Goal: Communication & Community: Answer question/provide support

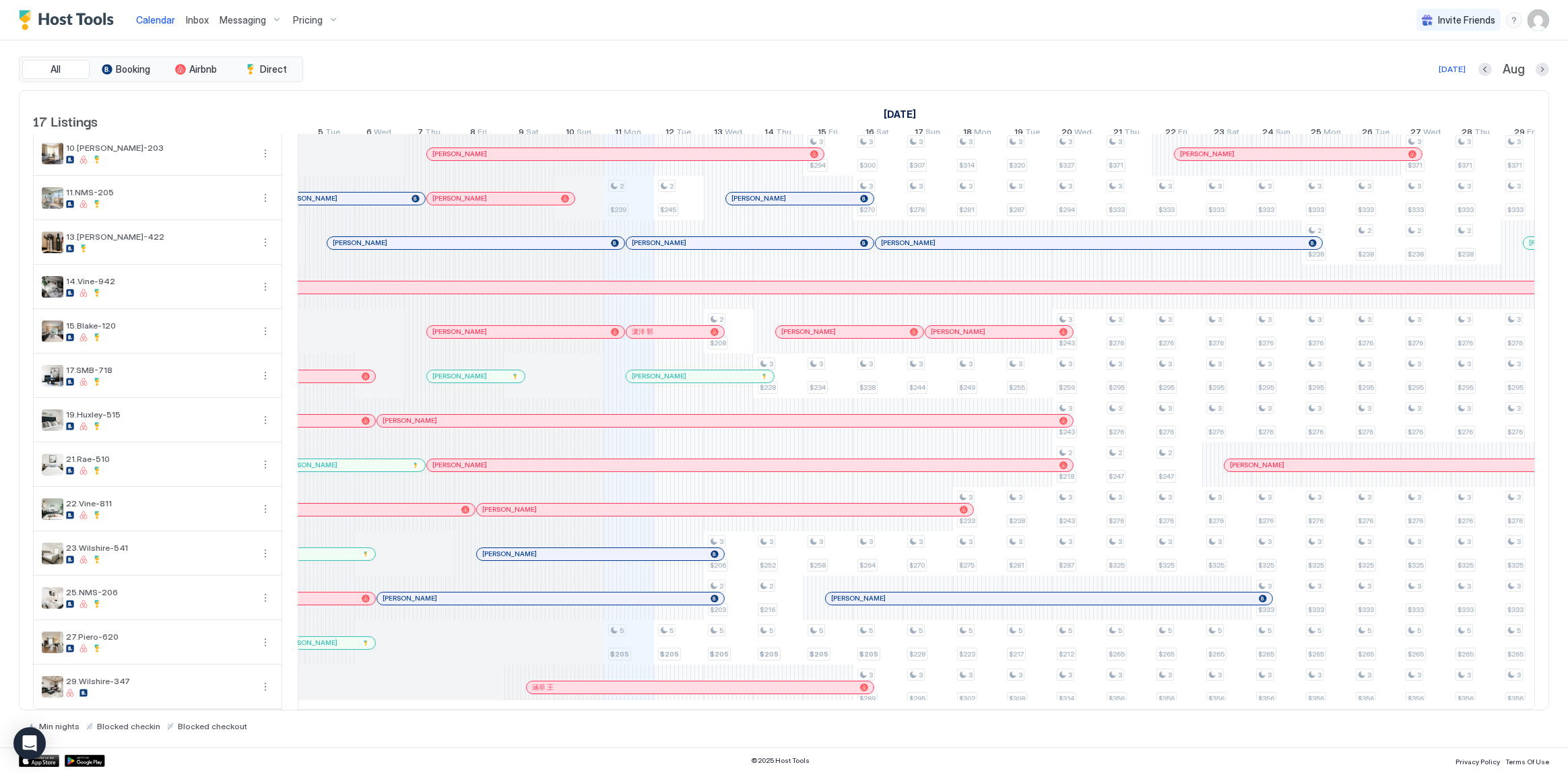
click at [601, 683] on div "涵菲 王" at bounding box center [693, 687] width 322 height 8
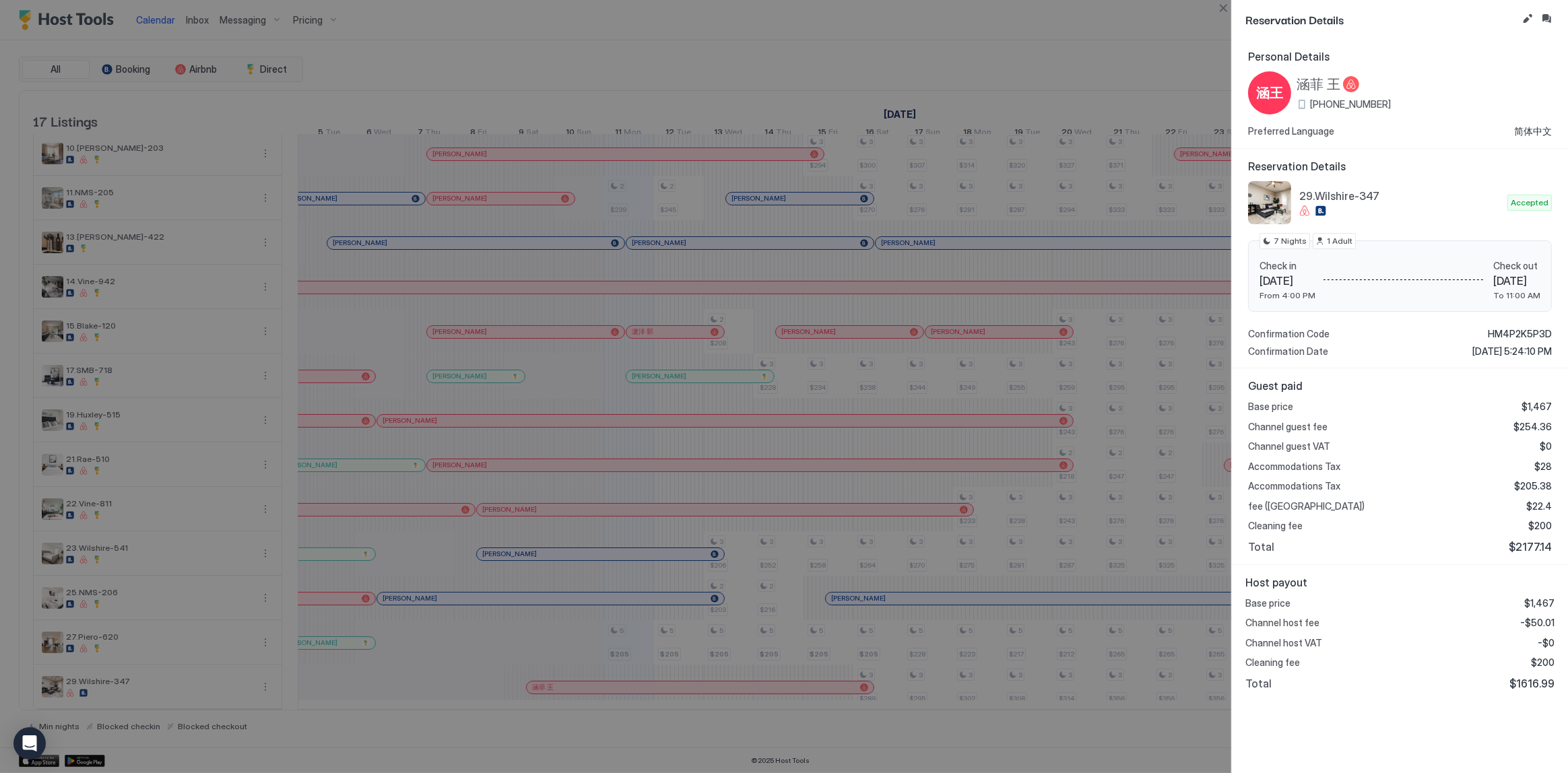
click at [1326, 198] on span "29.Wilshire-347" at bounding box center [1401, 196] width 203 height 14
copy div "29.Wilshire-347"
click at [261, 54] on div at bounding box center [784, 386] width 1568 height 773
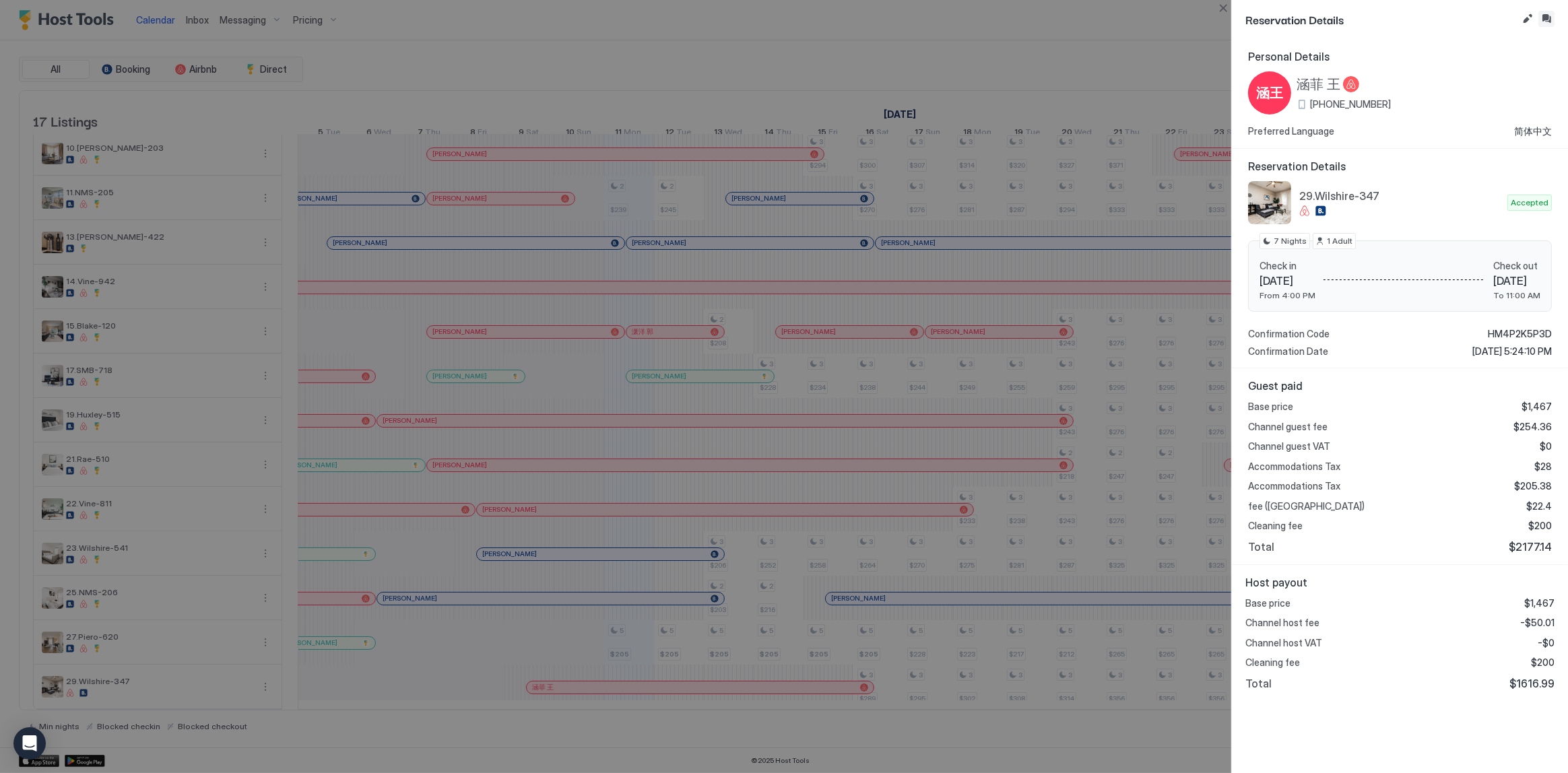
click at [1542, 26] on button "Inbox" at bounding box center [1547, 19] width 17 height 17
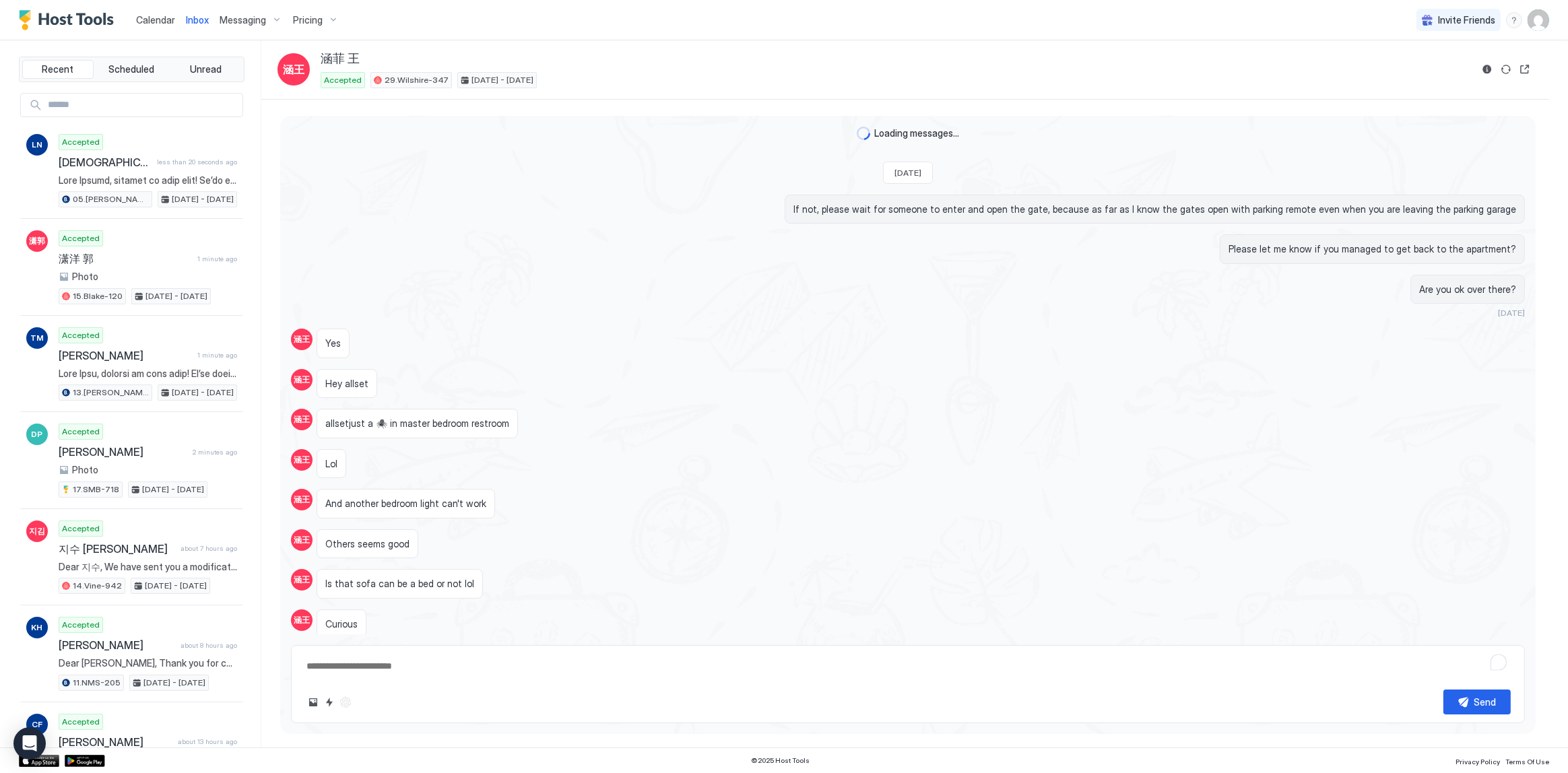
scroll to position [484, 0]
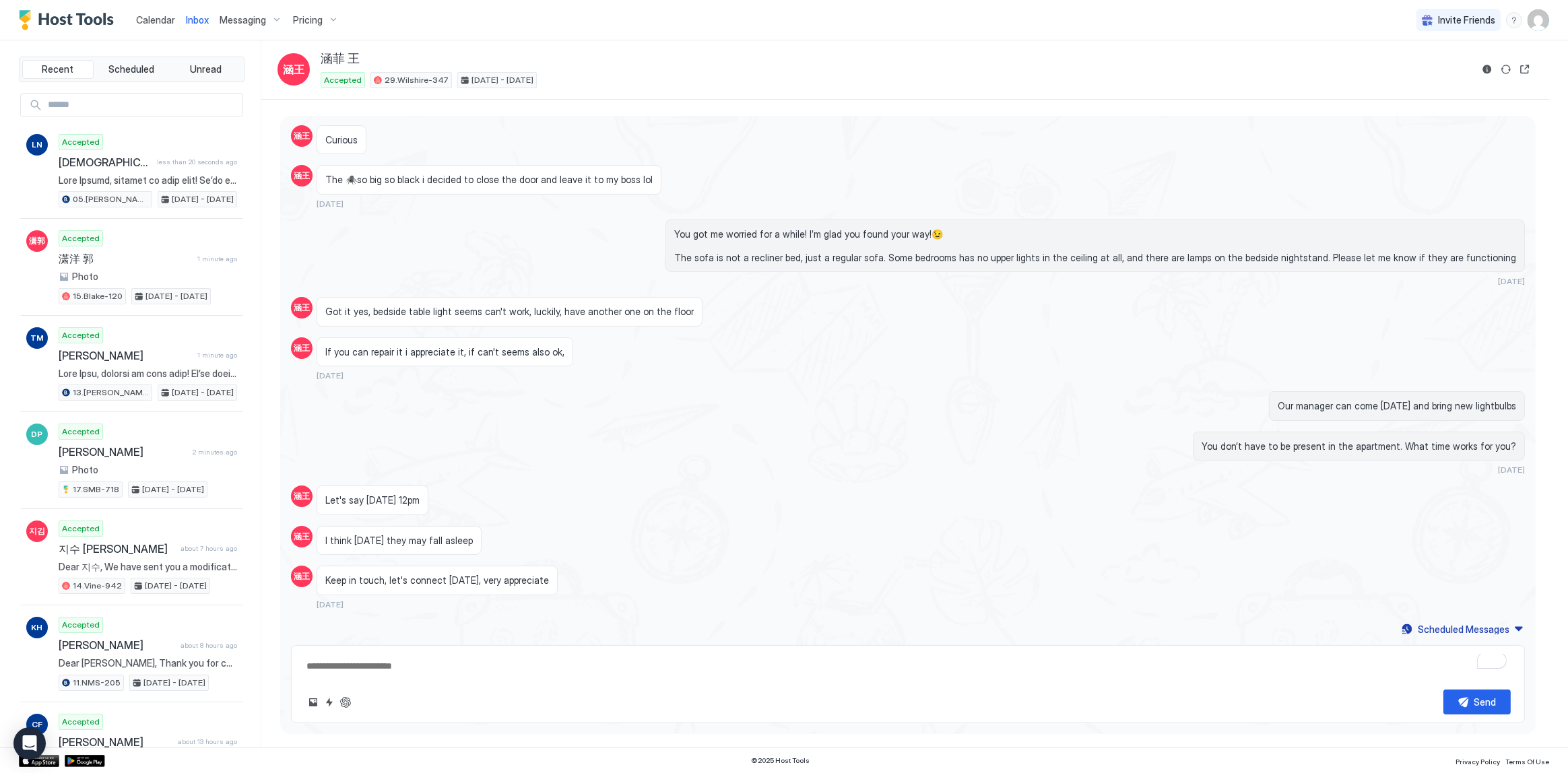
click at [148, 24] on span "Calendar" at bounding box center [155, 19] width 39 height 11
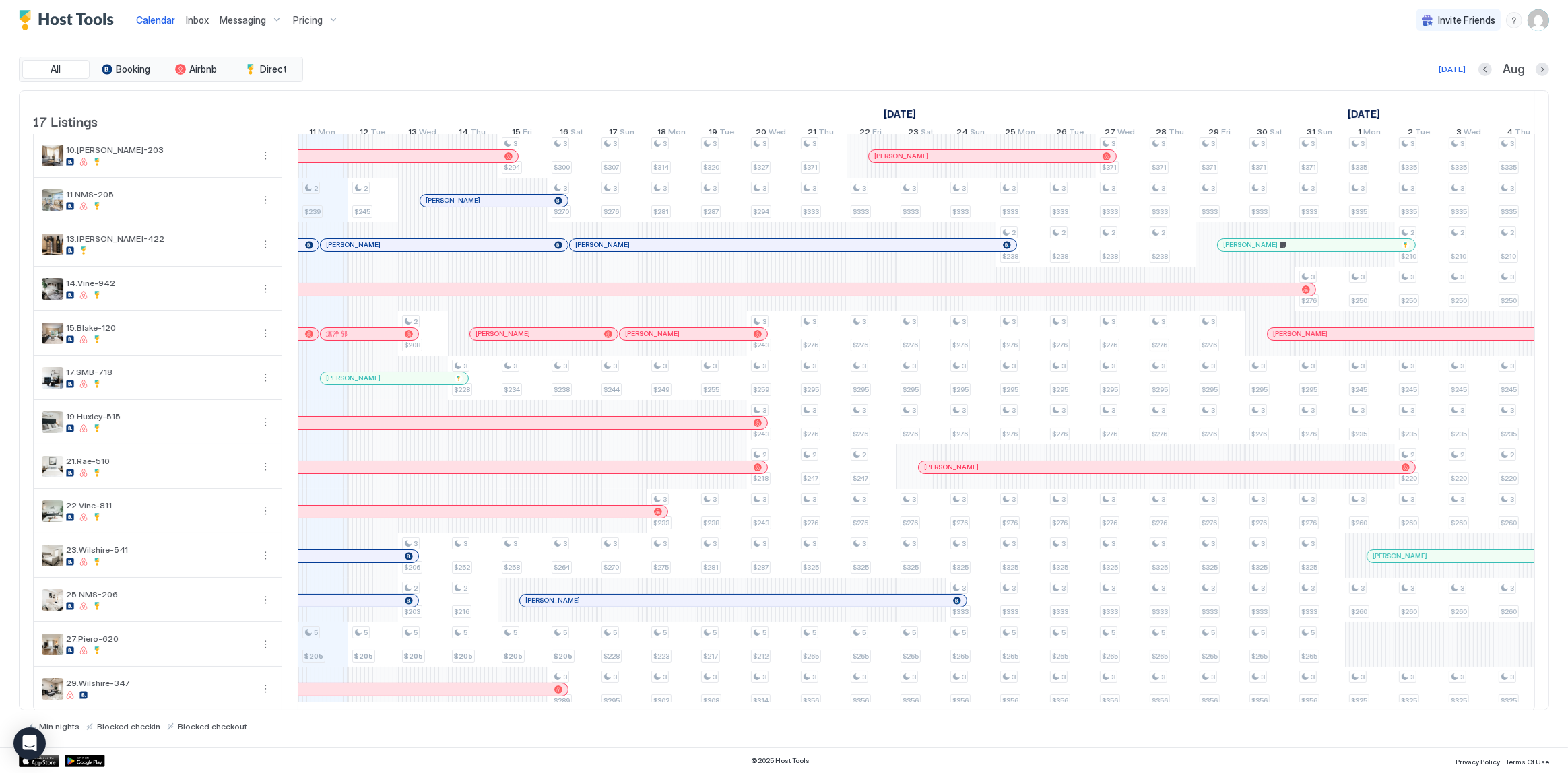
scroll to position [197, 0]
drag, startPoint x: 411, startPoint y: 683, endPoint x: 425, endPoint y: 678, distance: 14.9
click at [413, 682] on div "涵菲 王" at bounding box center [394, 687] width 347 height 12
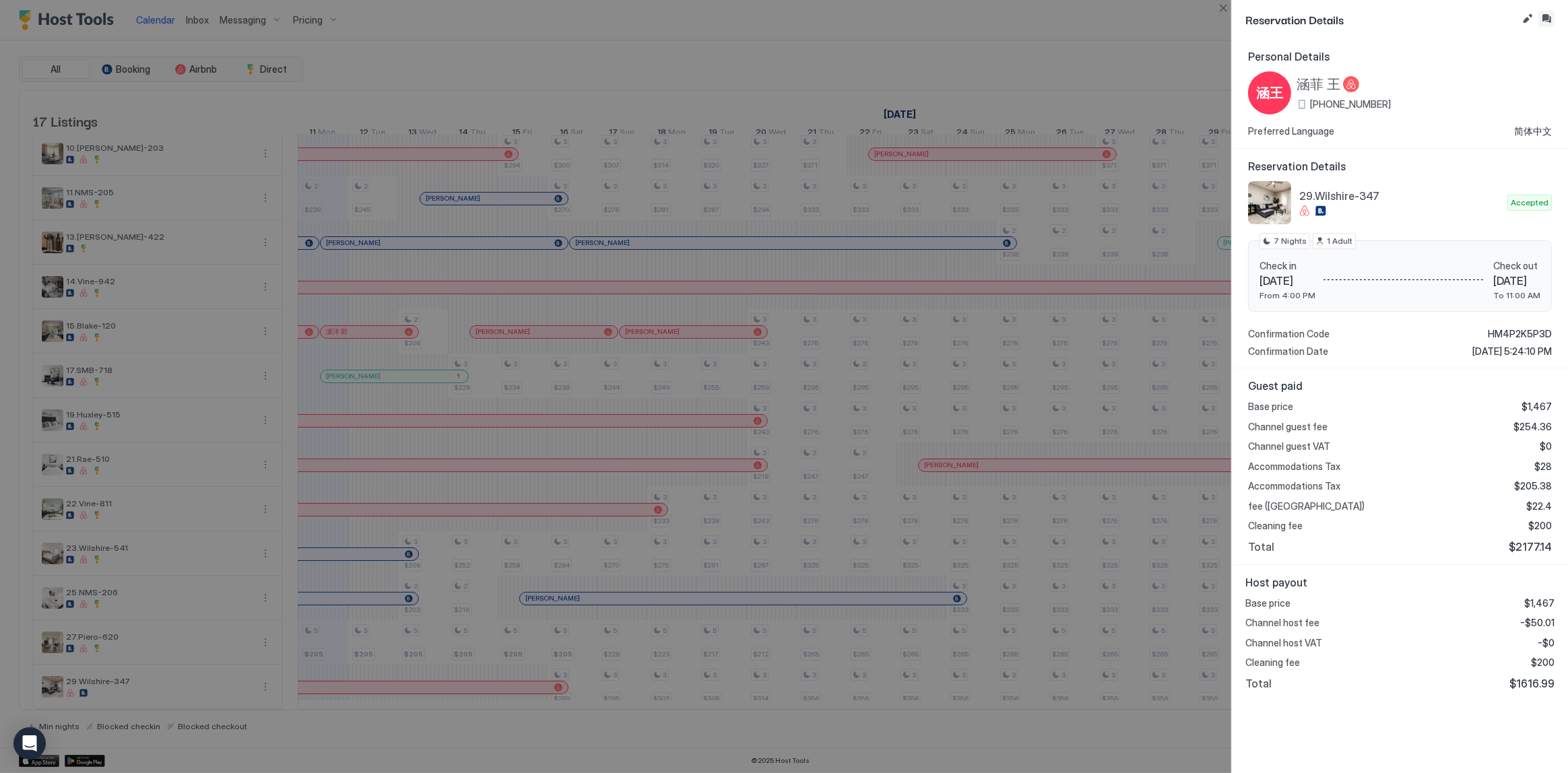
click at [1544, 19] on button "Inbox" at bounding box center [1547, 19] width 17 height 17
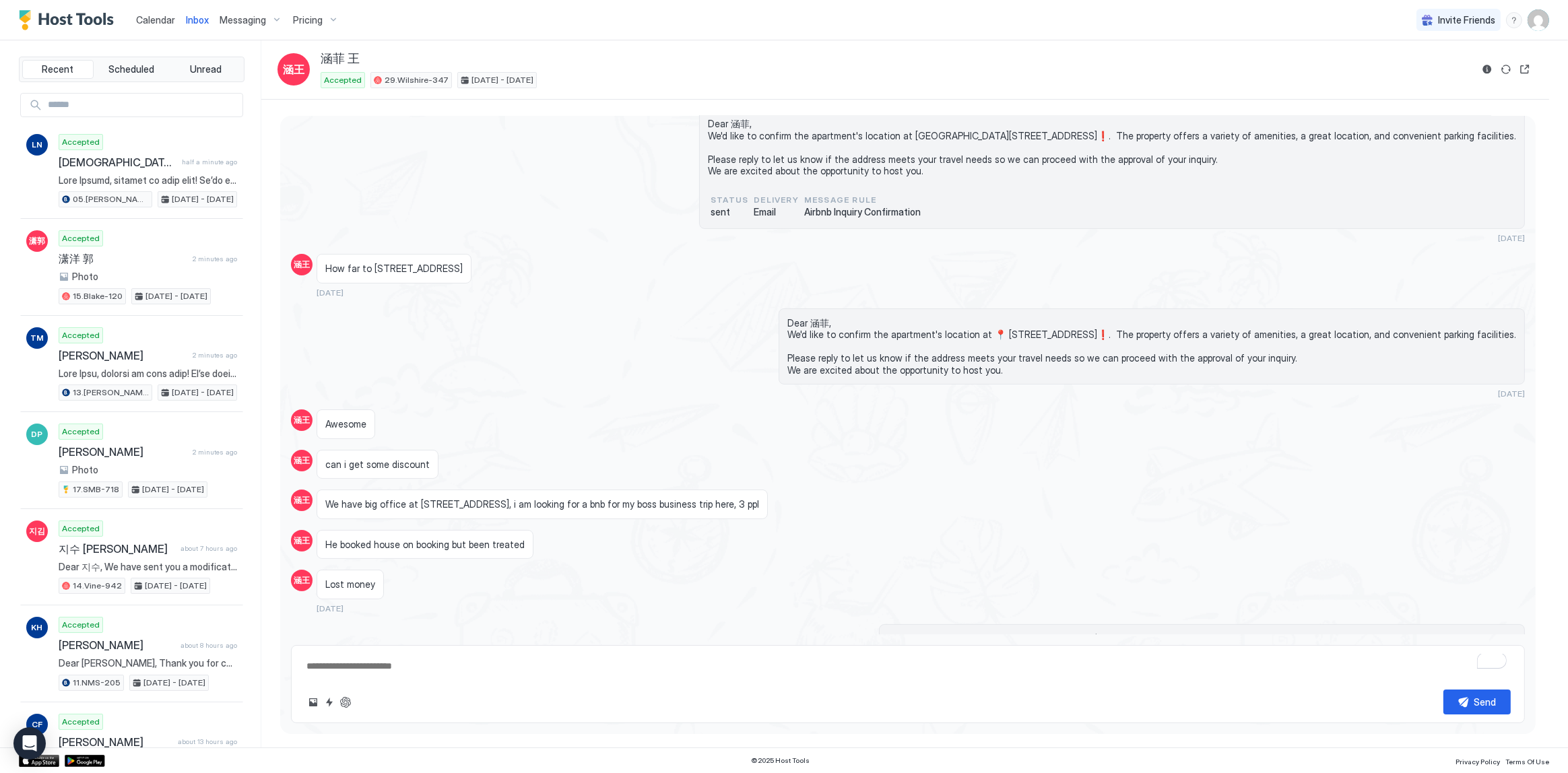
scroll to position [173, 0]
click at [788, 321] on span "Dear 涵菲, We'd like to confirm the apartment's location at 📍 5600 Wilshire Blvd,…" at bounding box center [1152, 349] width 729 height 59
copy span "Dear 涵菲,"
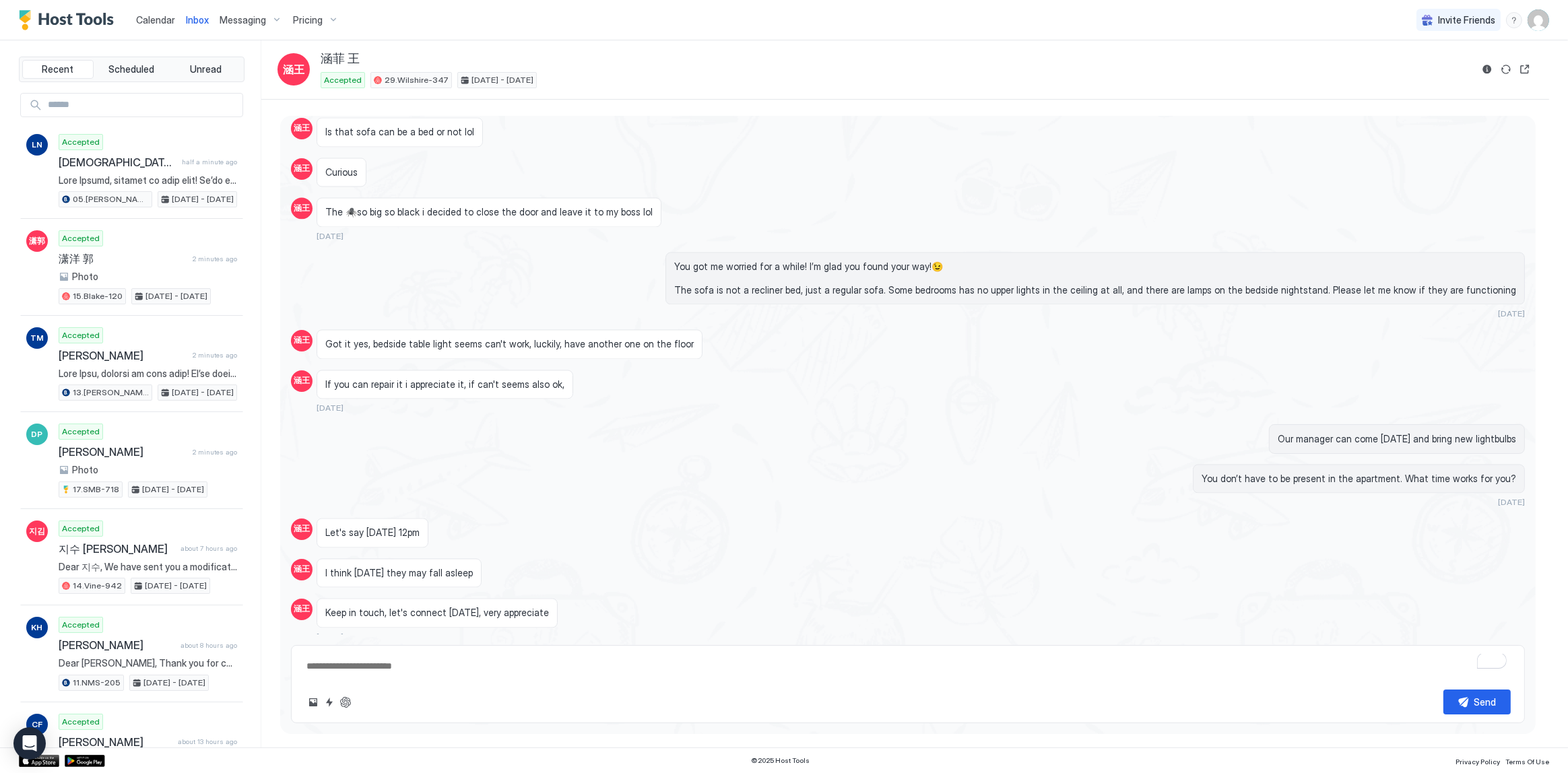
click at [730, 675] on textarea "To enrich screen reader interactions, please activate Accessibility in Grammarl…" at bounding box center [908, 666] width 1206 height 25
paste textarea "********"
click at [1320, 433] on span "Our manager can come [DATE] and bring new lightbulbs" at bounding box center [1397, 439] width 238 height 12
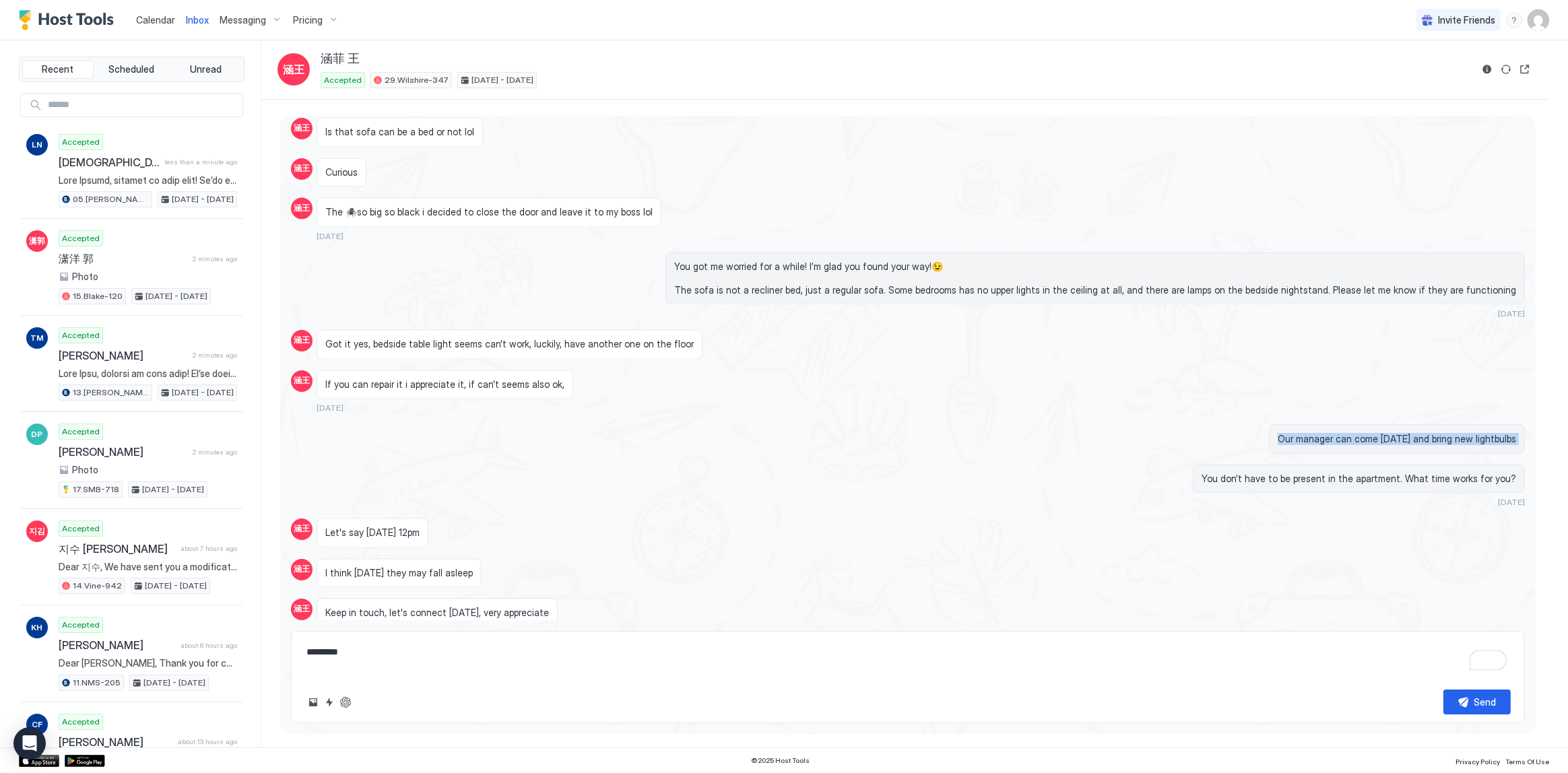
copy span "Our manager can come [DATE] and bring new lightbulbs"
click at [439, 672] on textarea "********" at bounding box center [908, 659] width 1206 height 39
paste textarea "**********"
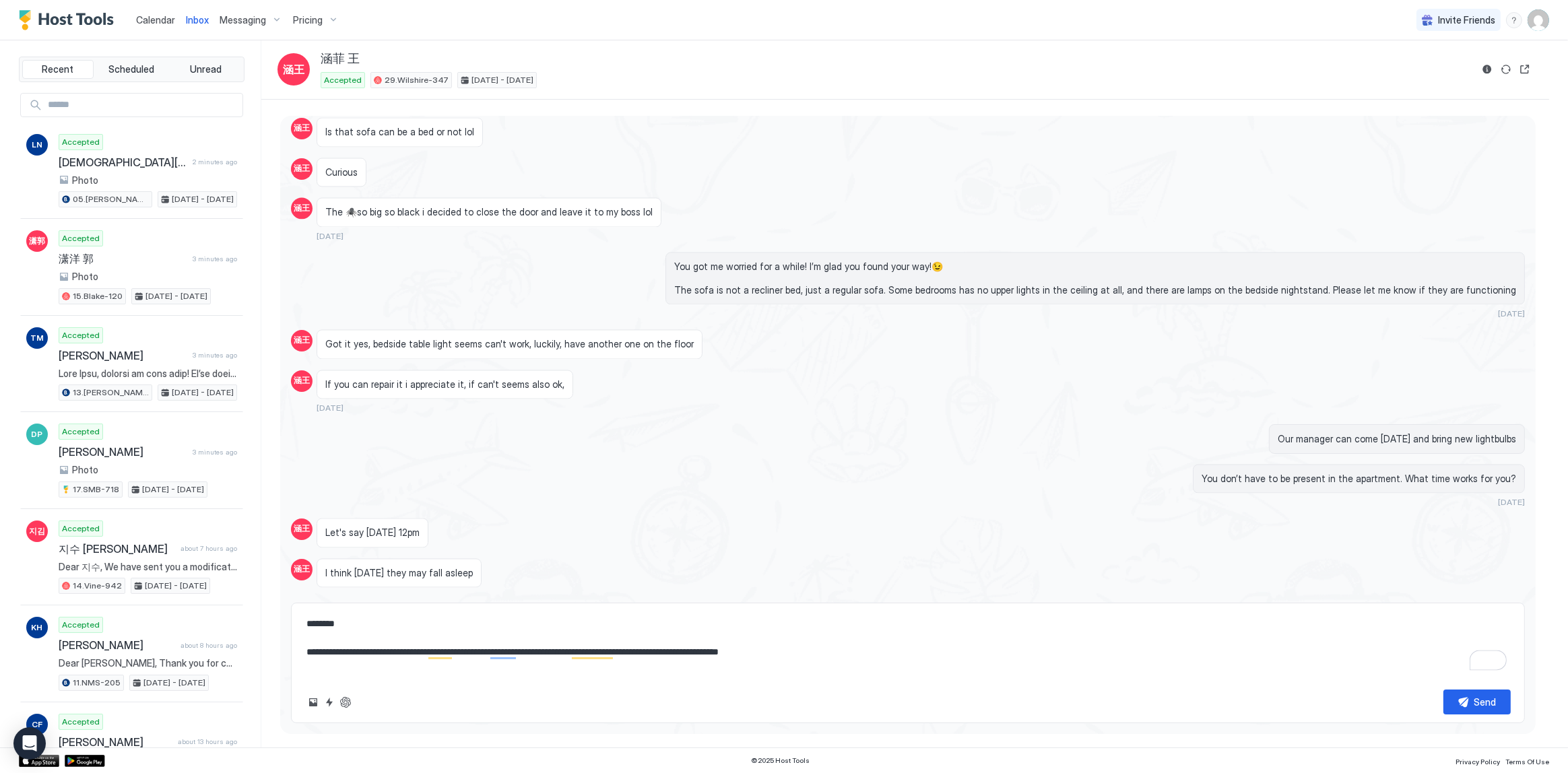
click at [580, 641] on textarea "**********" at bounding box center [908, 645] width 1206 height 67
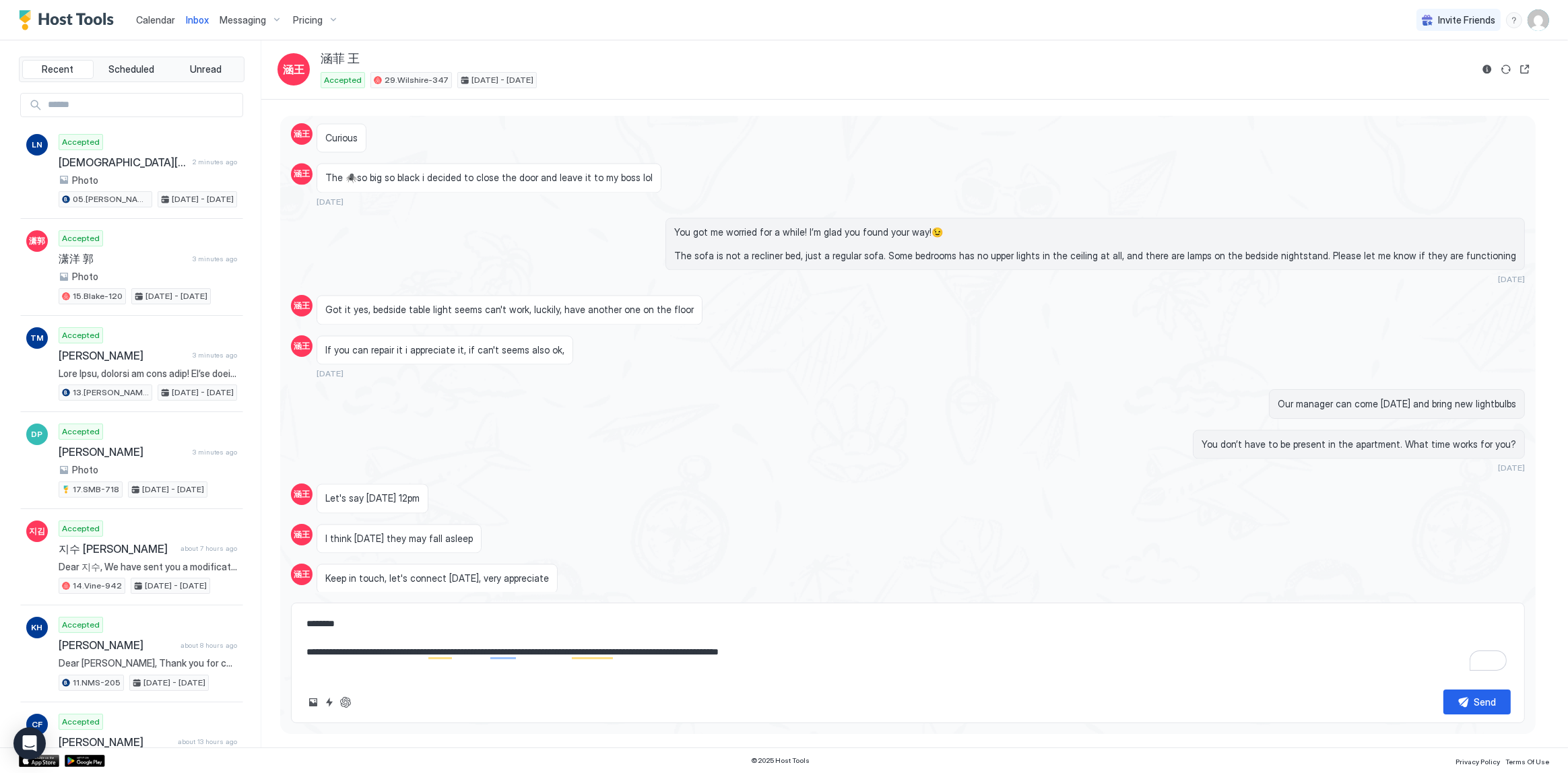
scroll to position [4454, 0]
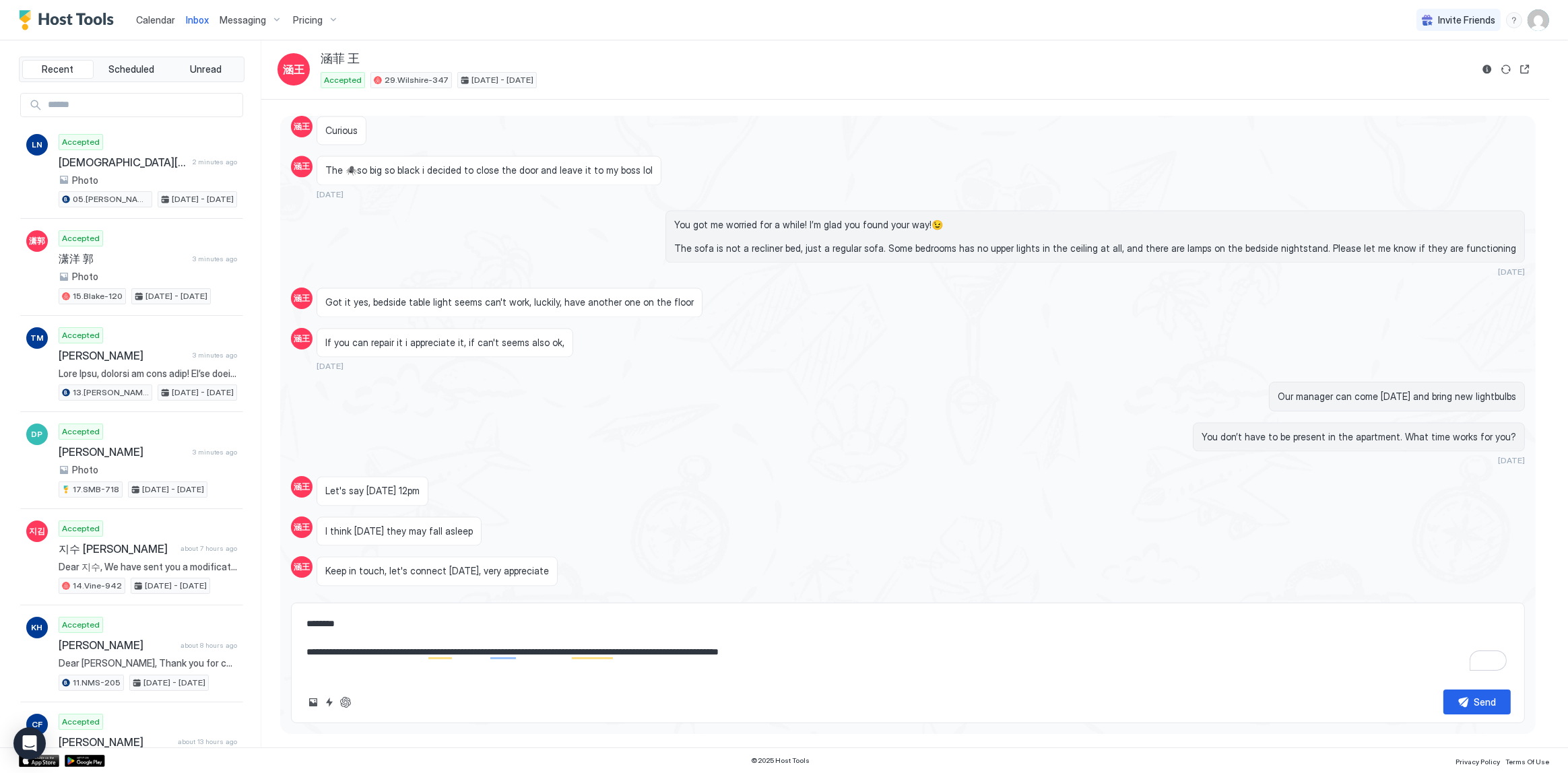
click at [1014, 640] on textarea "**********" at bounding box center [908, 645] width 1206 height 67
type textarea "**********"
click at [1476, 705] on div "Send" at bounding box center [1486, 702] width 22 height 14
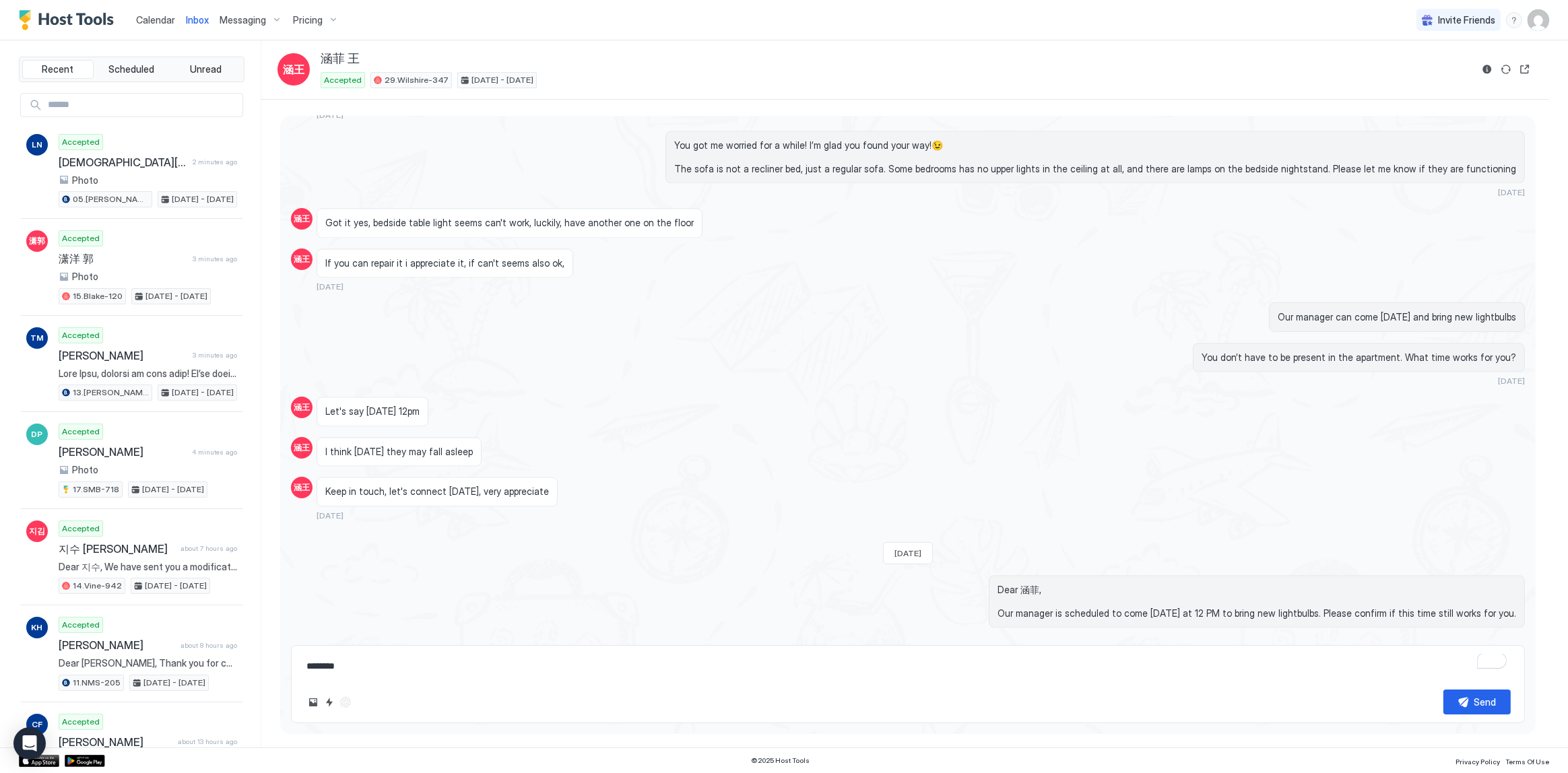
drag, startPoint x: 1066, startPoint y: 290, endPoint x: 1031, endPoint y: 275, distance: 38.1
click at [1064, 303] on div "Our manager can come [DATE] and bring new lightbulbs" at bounding box center [1092, 318] width 863 height 30
click at [1236, 303] on div "Our manager can come [DATE] and bring new lightbulbs" at bounding box center [1092, 318] width 863 height 30
click at [1129, 303] on div "Our manager can come [DATE] and bring new lightbulbs" at bounding box center [1092, 318] width 863 height 30
drag, startPoint x: 958, startPoint y: 272, endPoint x: 950, endPoint y: 272, distance: 8.0
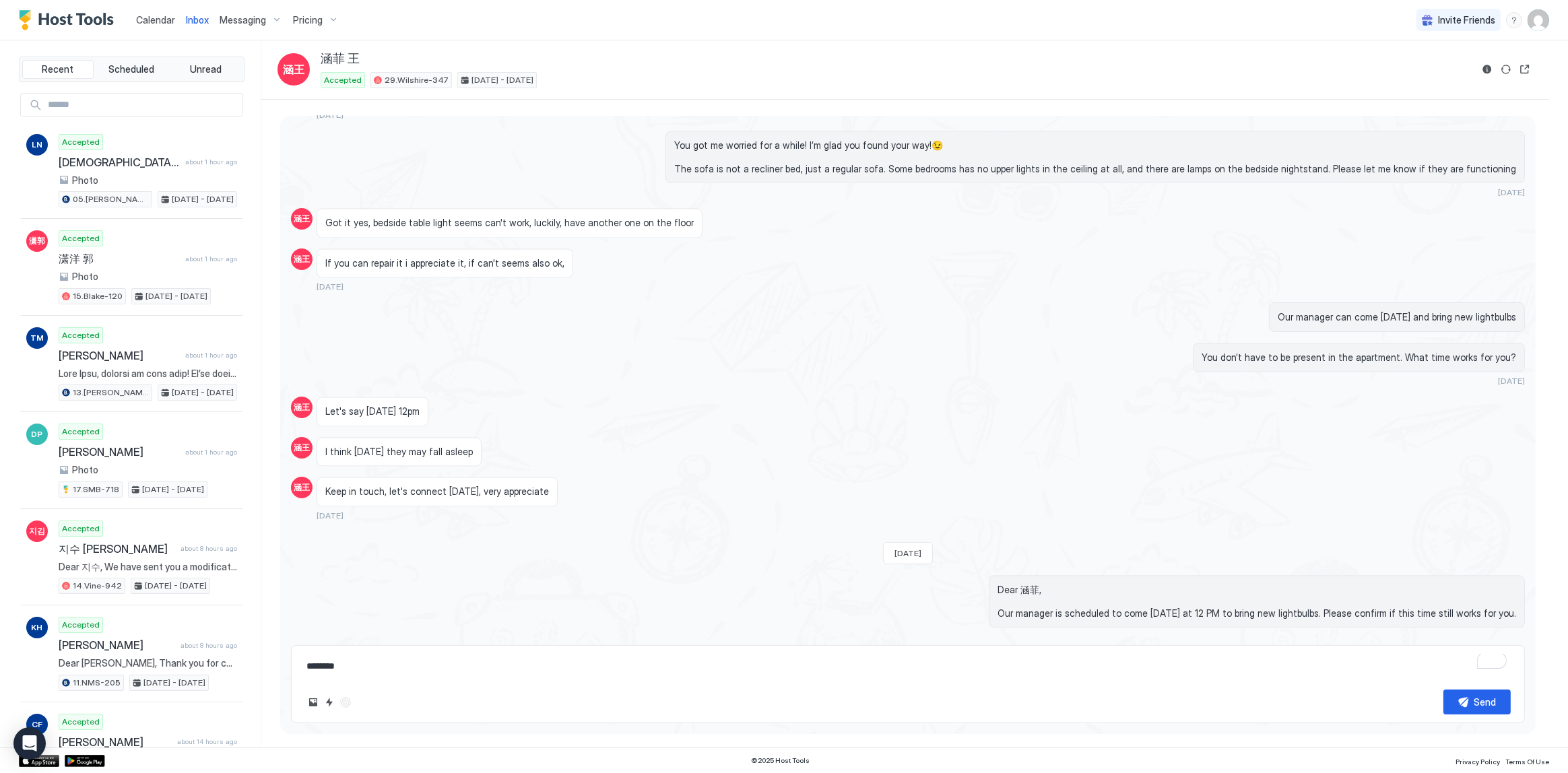
click at [950, 303] on div "Our manager can come [DATE] and bring new lightbulbs" at bounding box center [1092, 318] width 863 height 30
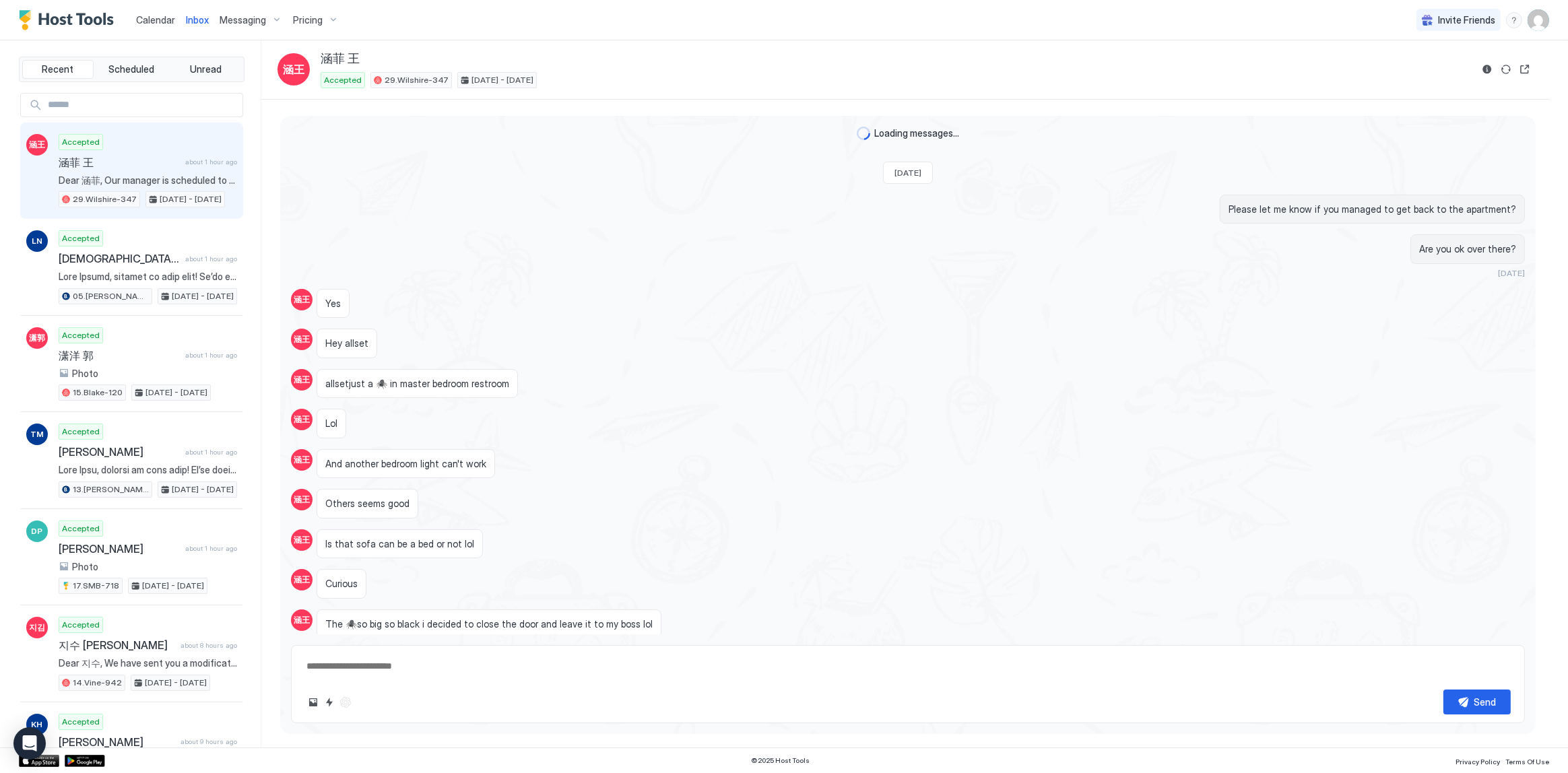
scroll to position [566, 0]
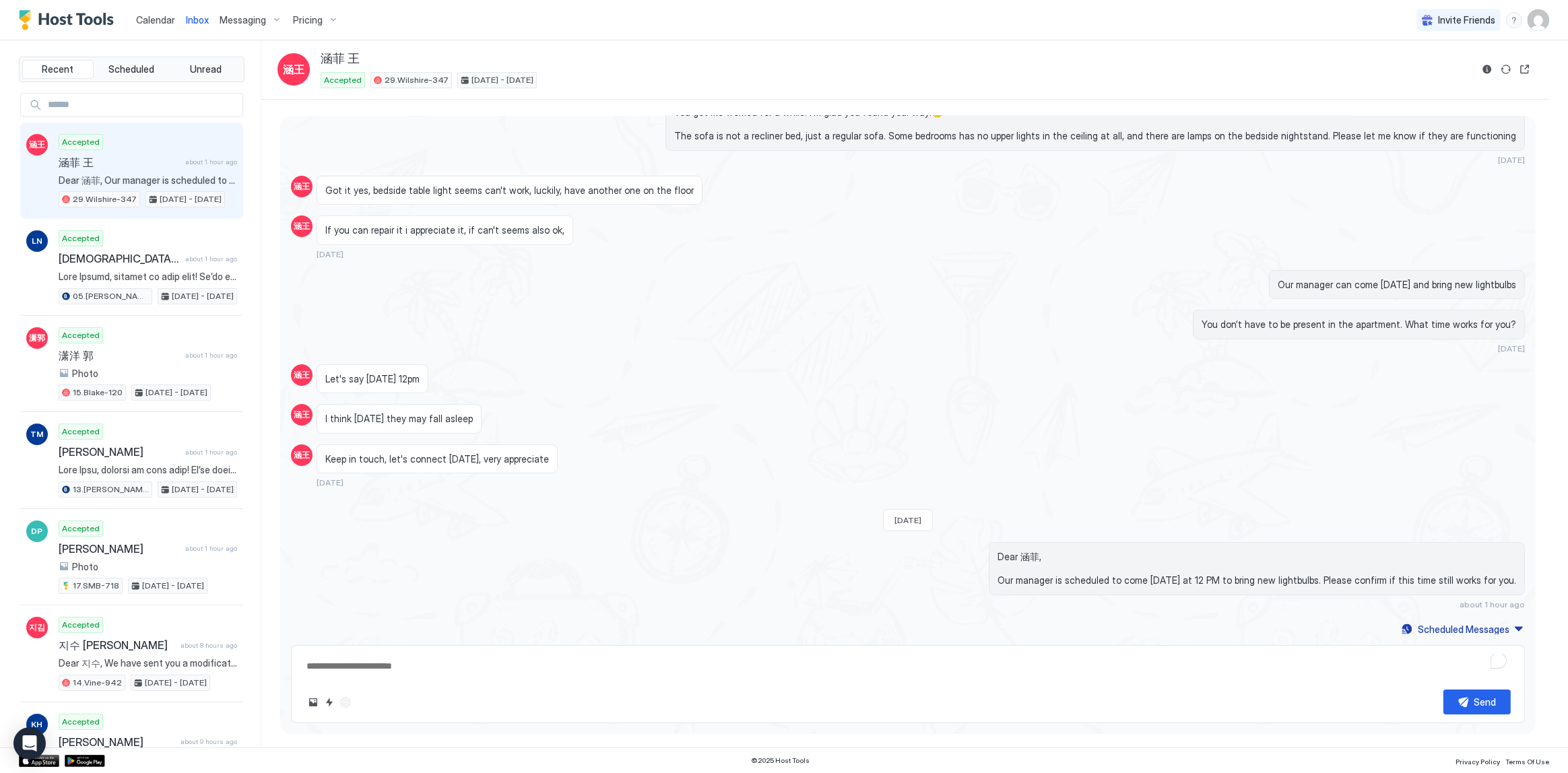
click at [1055, 366] on div "Let's say [DATE] 12pm" at bounding box center [748, 380] width 863 height 30
click at [855, 357] on div "[DATE] Please let me know if you managed to get back to the apartment? Are you …" at bounding box center [908, 112] width 1256 height 1054
click at [165, 19] on span "Calendar" at bounding box center [155, 19] width 39 height 11
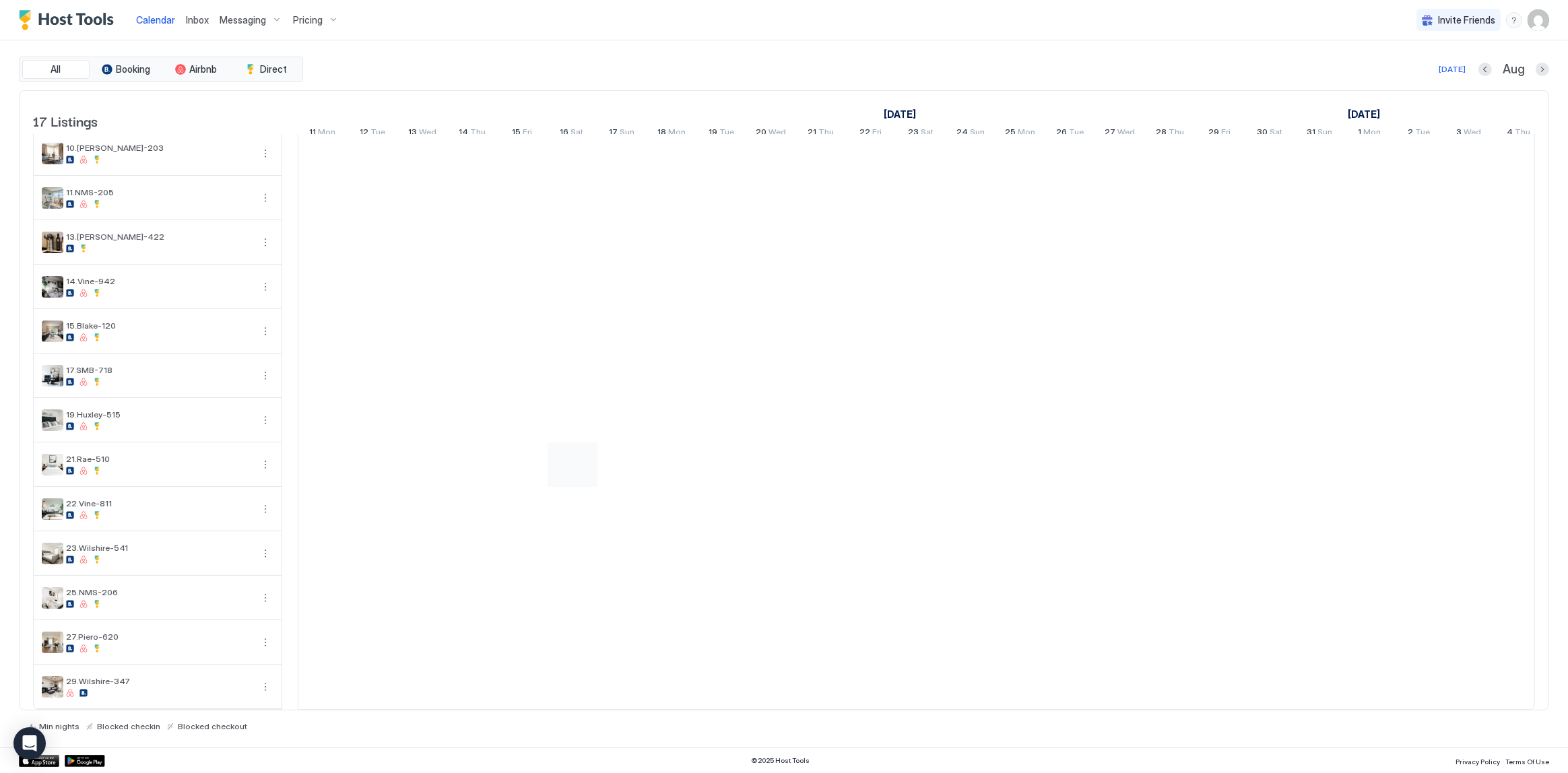
scroll to position [197, 0]
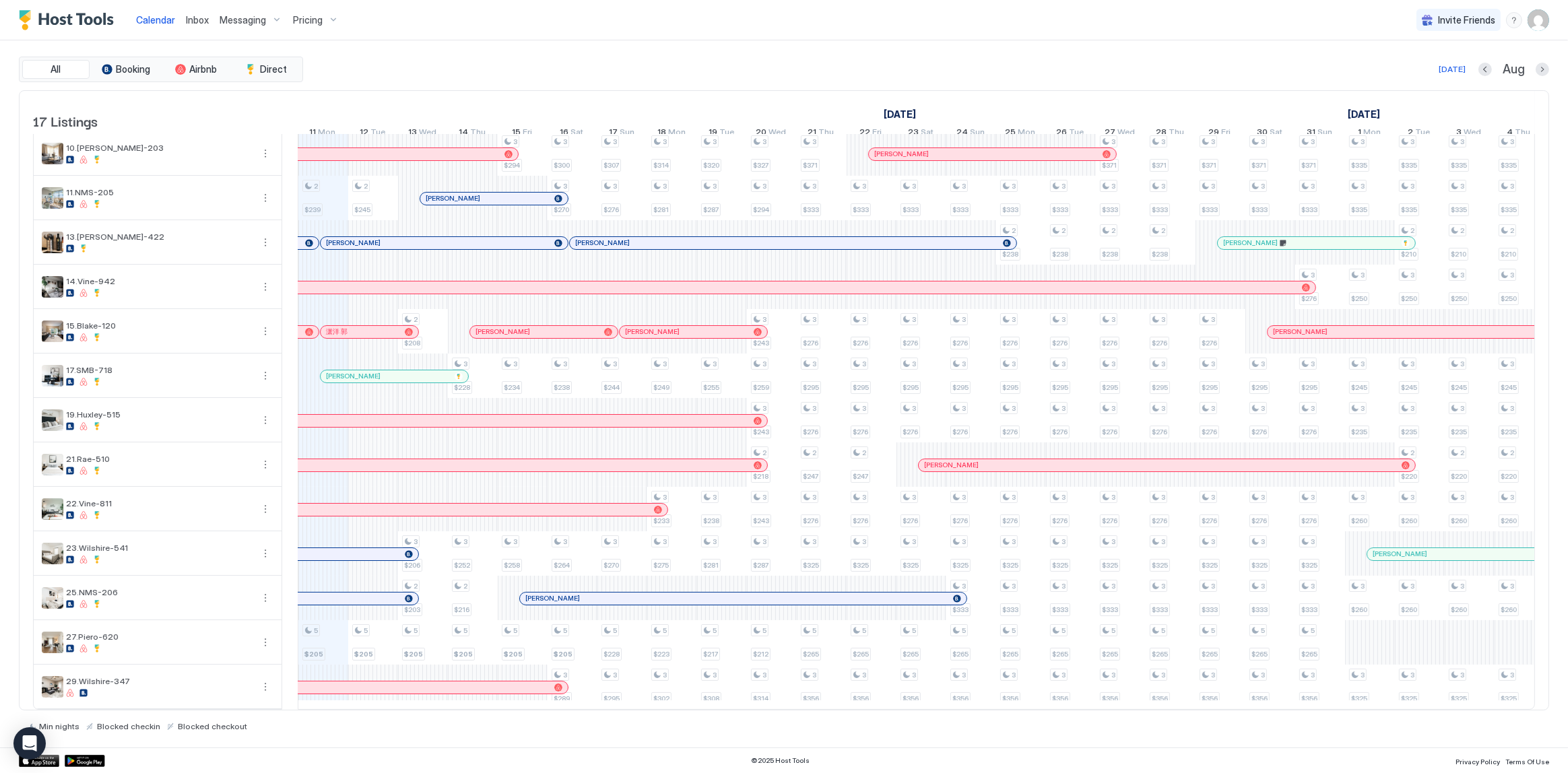
click at [375, 505] on div "[PERSON_NAME]" at bounding box center [412, 509] width 472 height 8
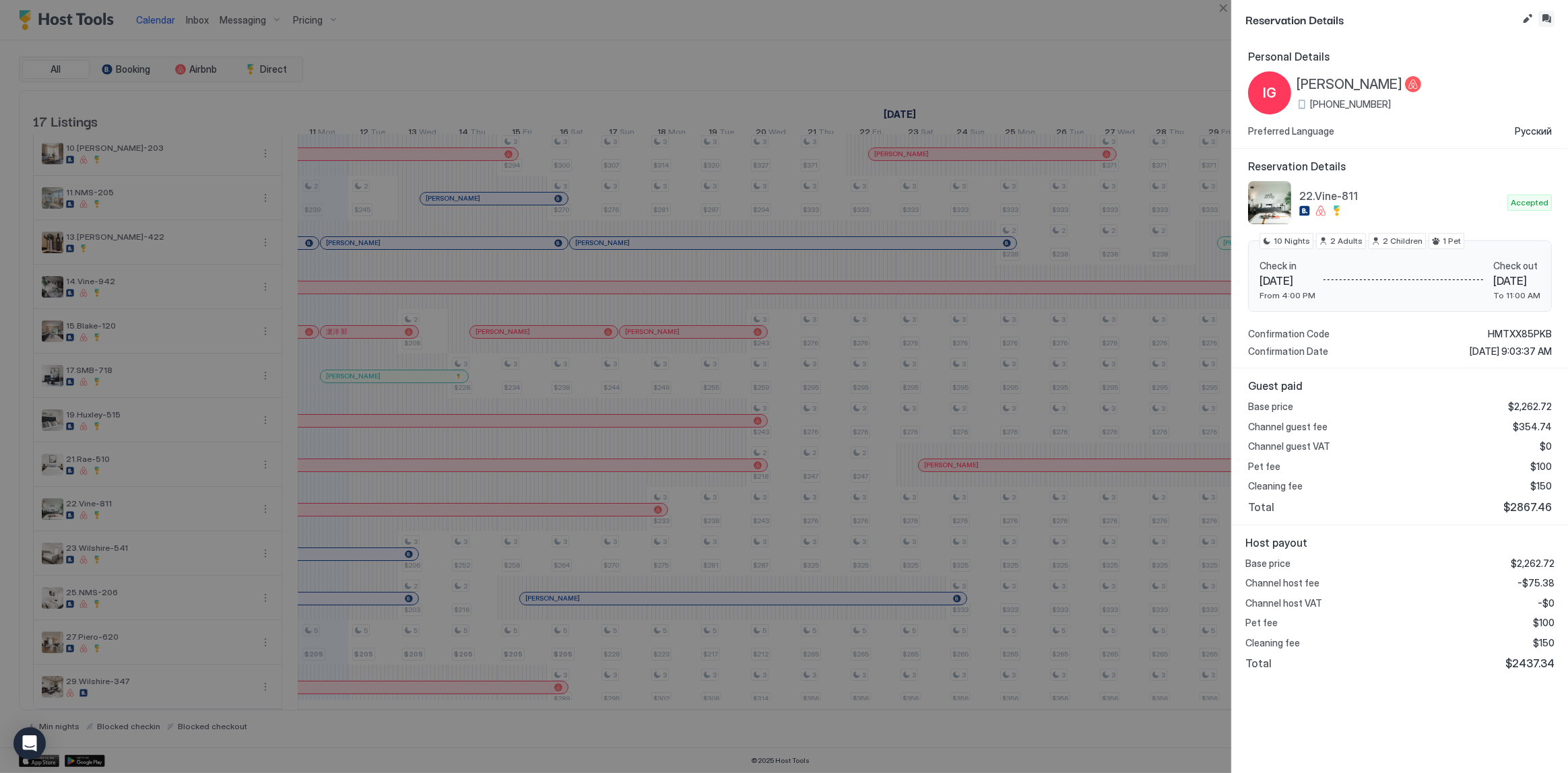
click at [1542, 18] on button "Inbox" at bounding box center [1547, 19] width 17 height 17
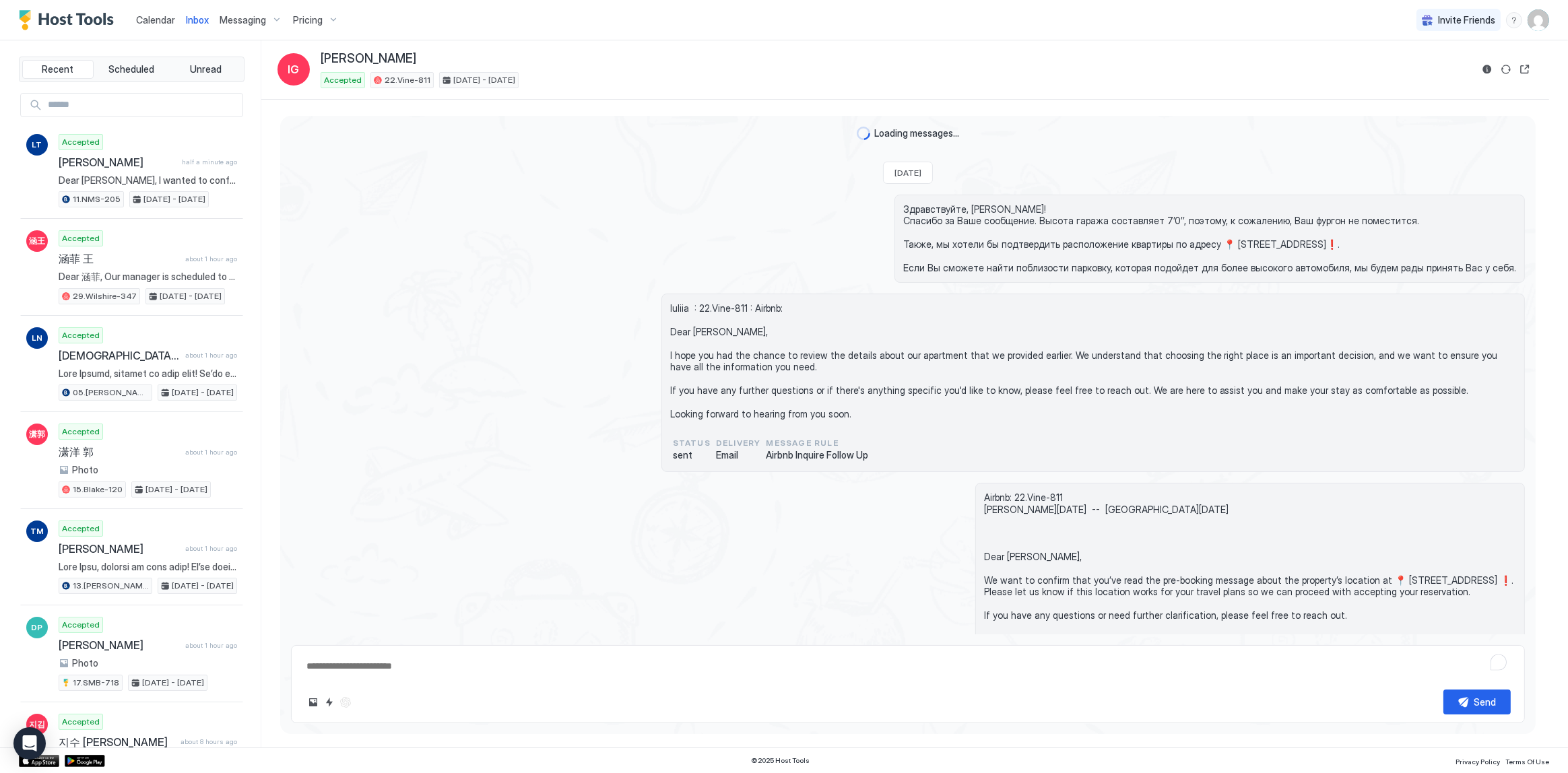
scroll to position [2870, 0]
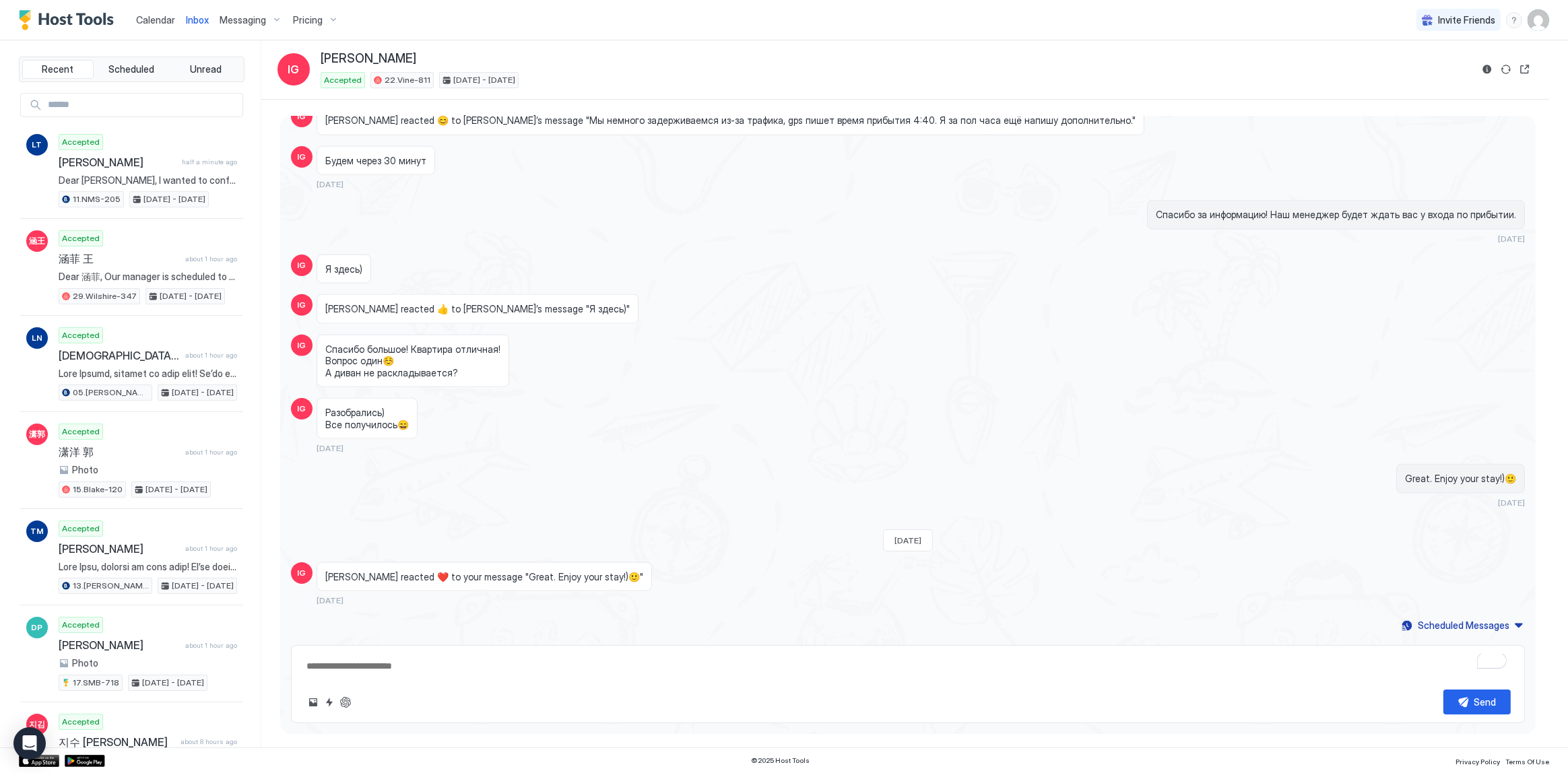
click at [585, 657] on textarea "To enrich screen reader interactions, please activate Accessibility in Grammarl…" at bounding box center [908, 666] width 1206 height 25
type textarea "*"
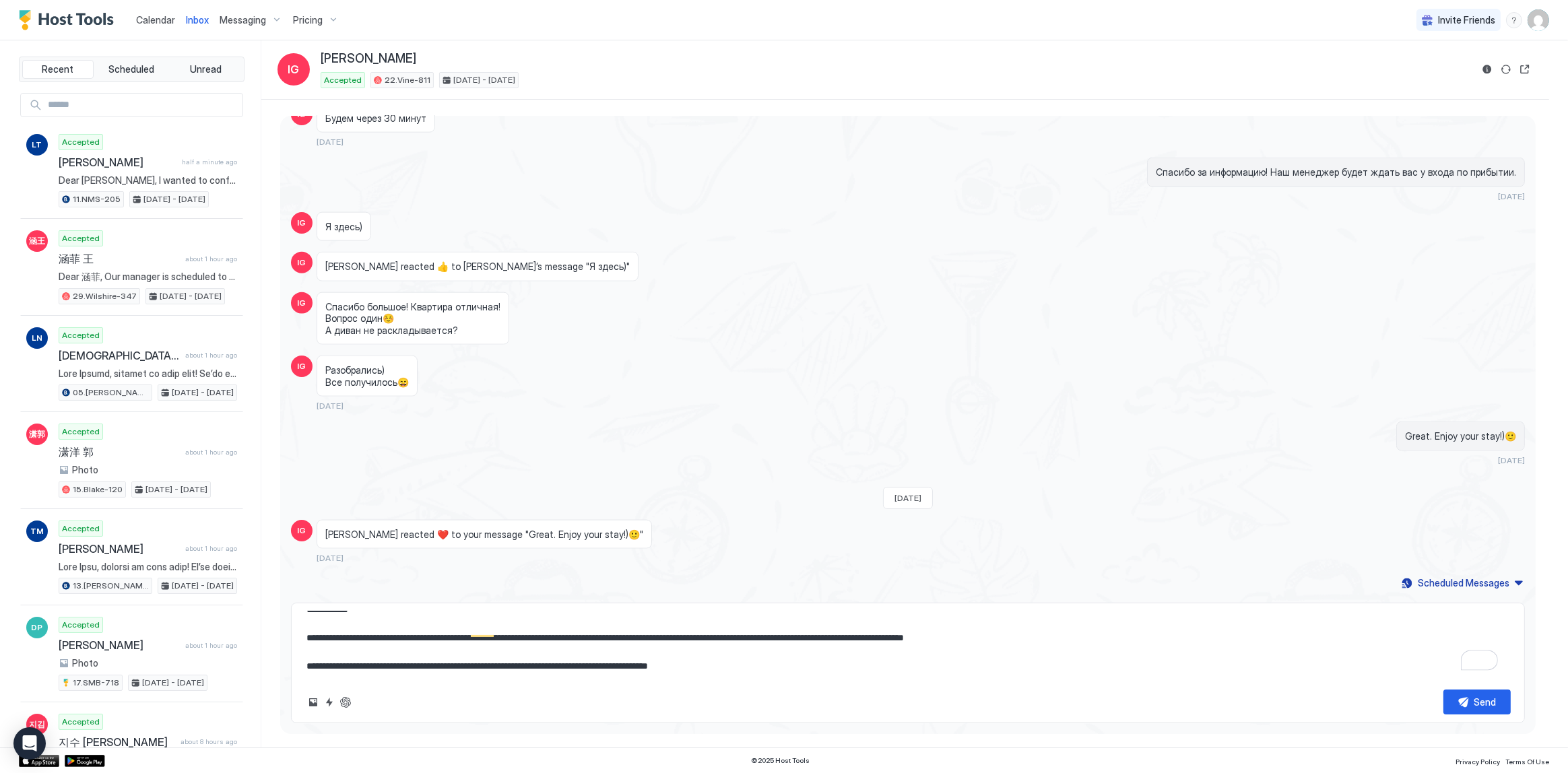
scroll to position [0, 0]
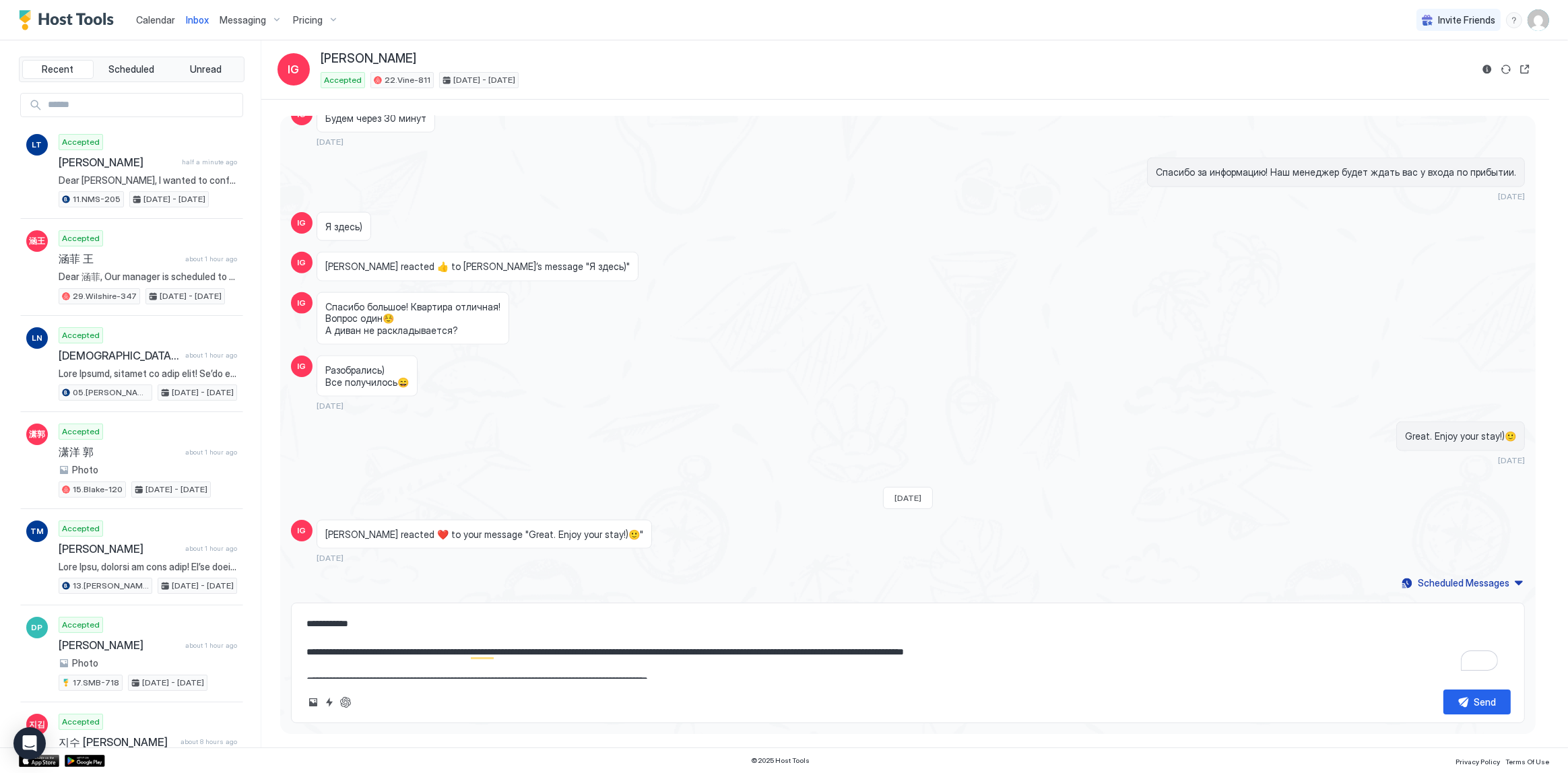
type textarea "**********"
click at [163, 18] on span "Calendar" at bounding box center [155, 19] width 39 height 11
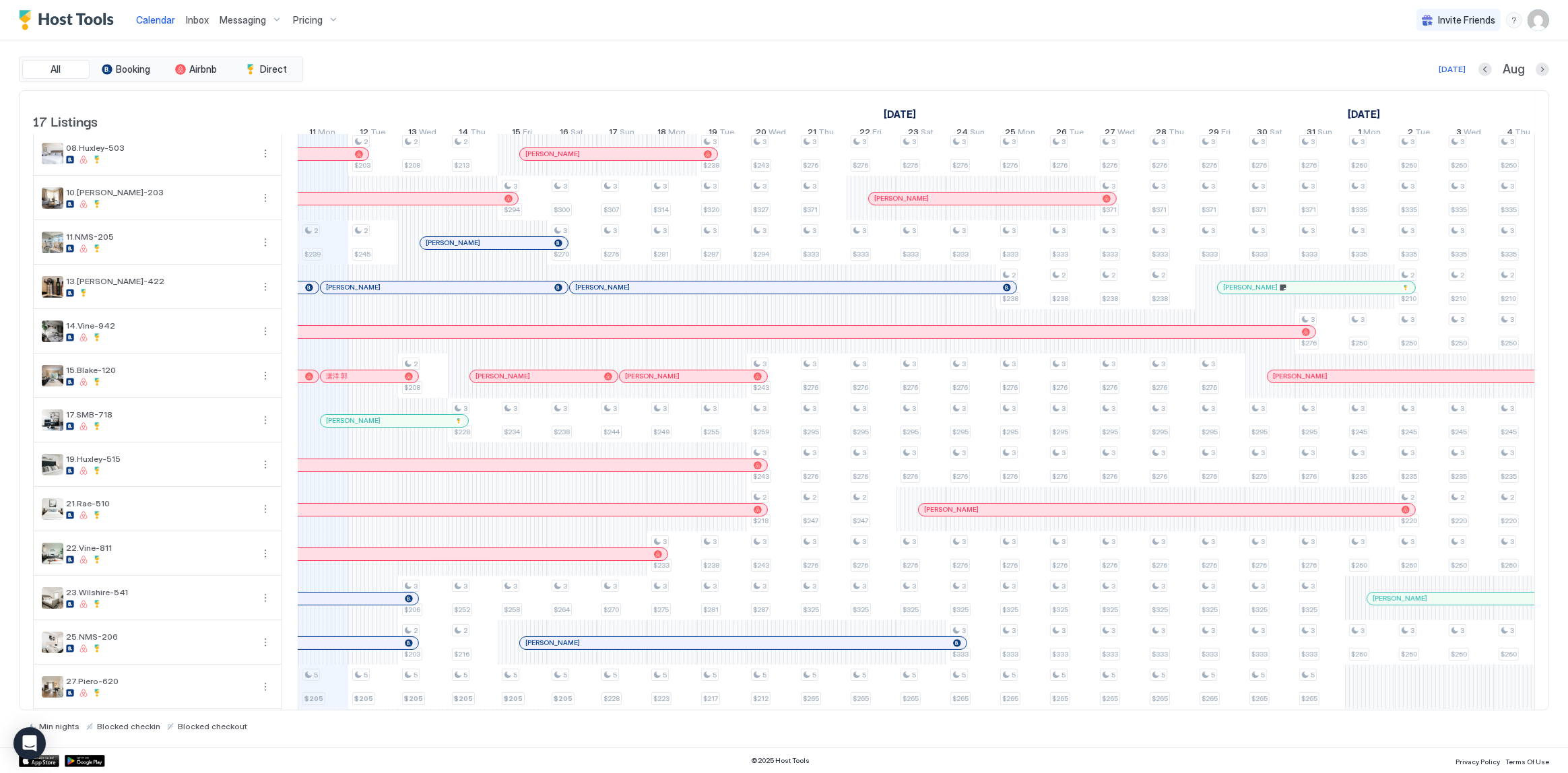
scroll to position [197, 0]
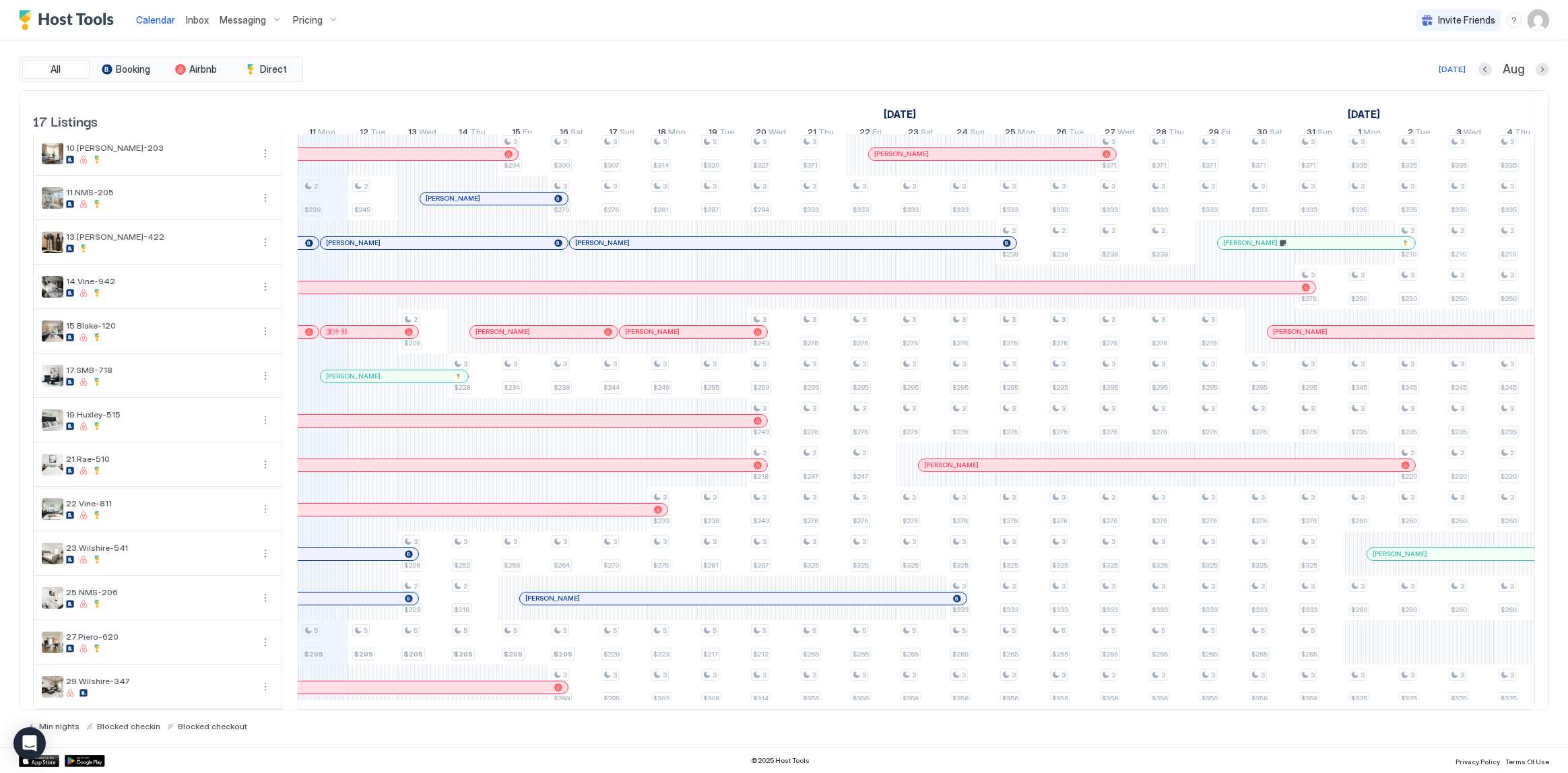
click at [0, 0] on div at bounding box center [0, 0] width 0 height 0
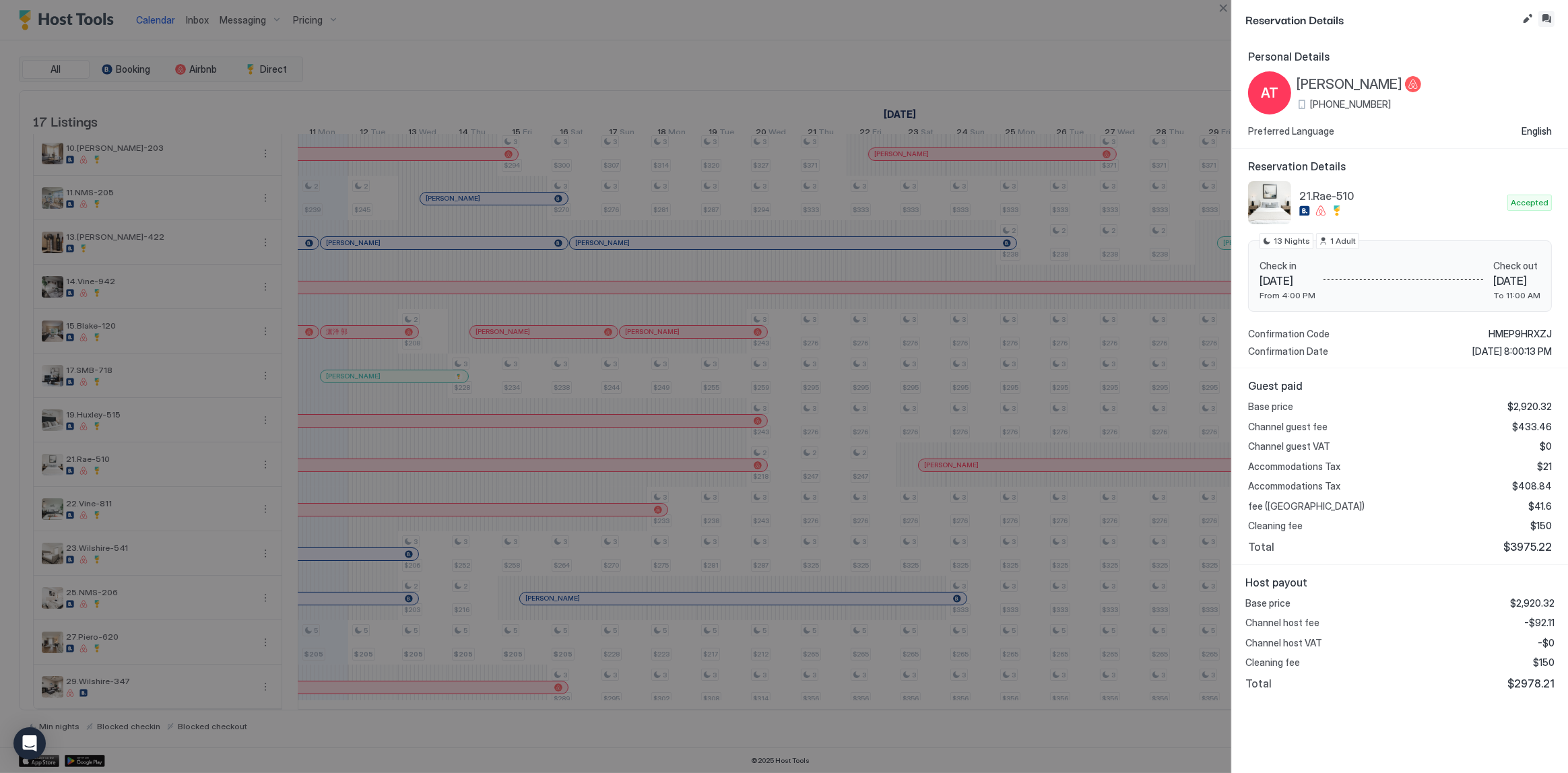
click at [1550, 19] on button "Inbox" at bounding box center [1547, 19] width 17 height 17
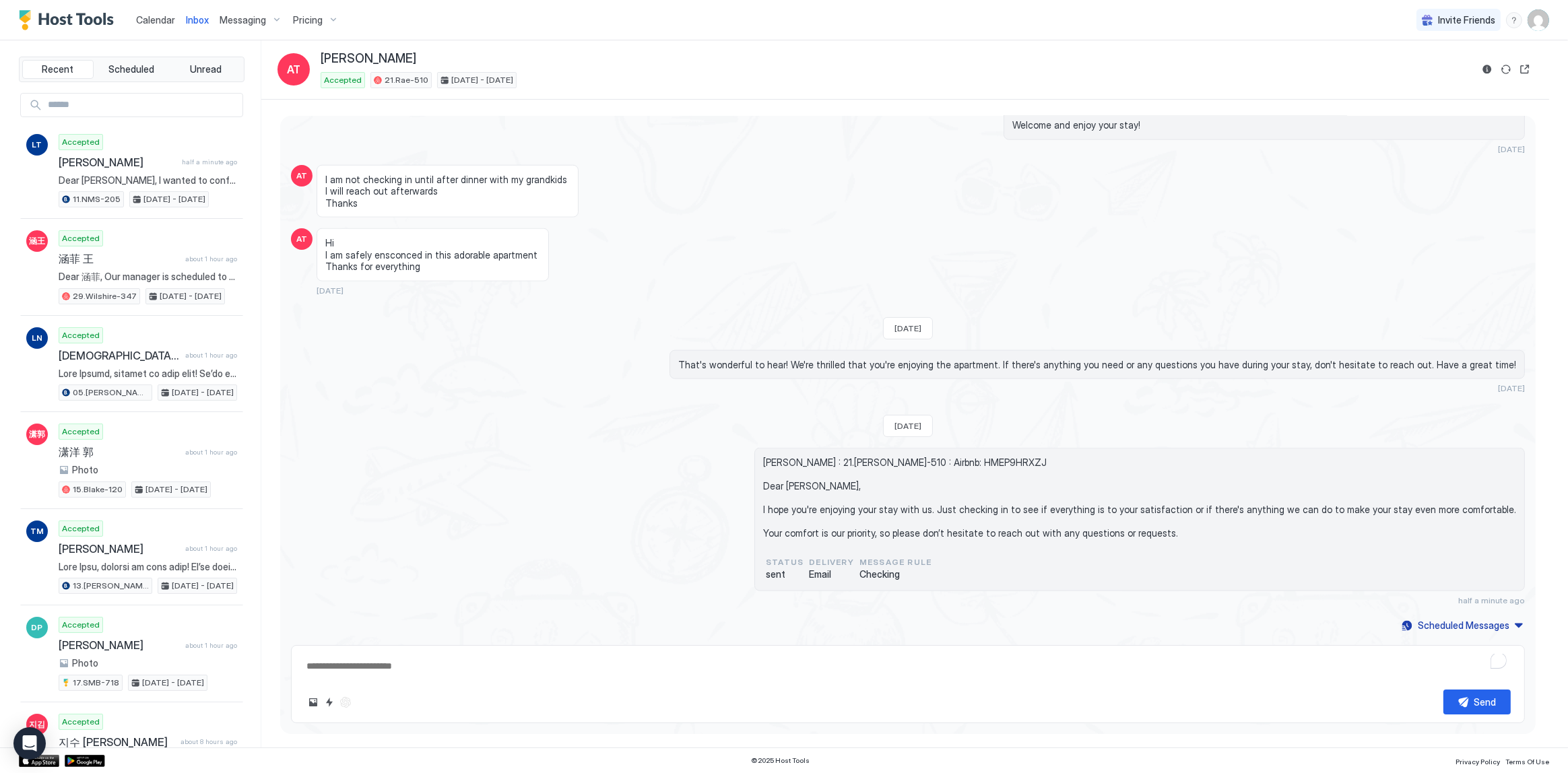
scroll to position [2464, 0]
click at [445, 656] on textarea "To enrich screen reader interactions, please activate Accessibility in Grammarl…" at bounding box center [908, 666] width 1206 height 25
type textarea "*"
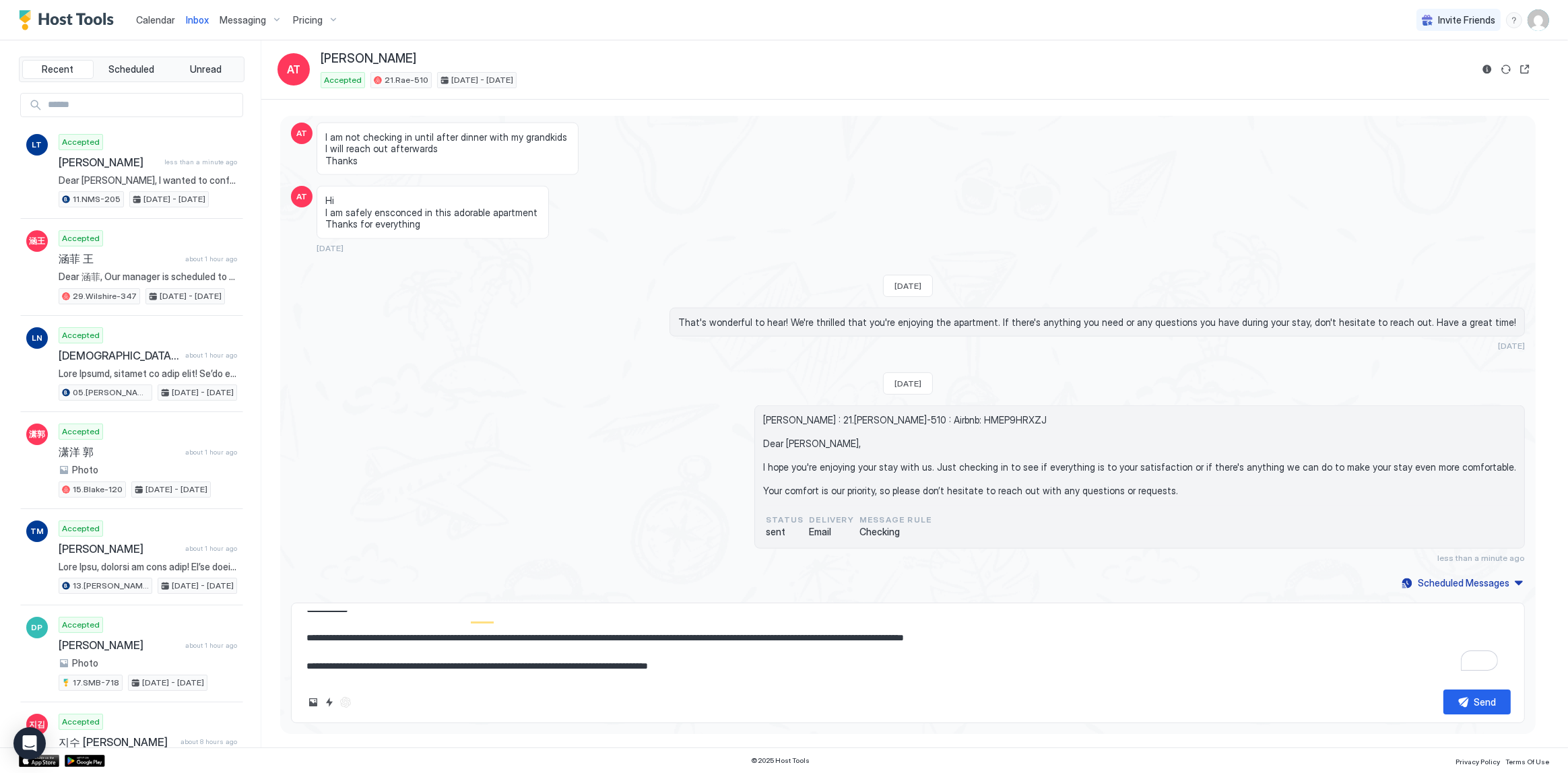
scroll to position [0, 0]
type textarea "**********"
click at [1462, 704] on button "Send" at bounding box center [1477, 702] width 67 height 25
type textarea "*"
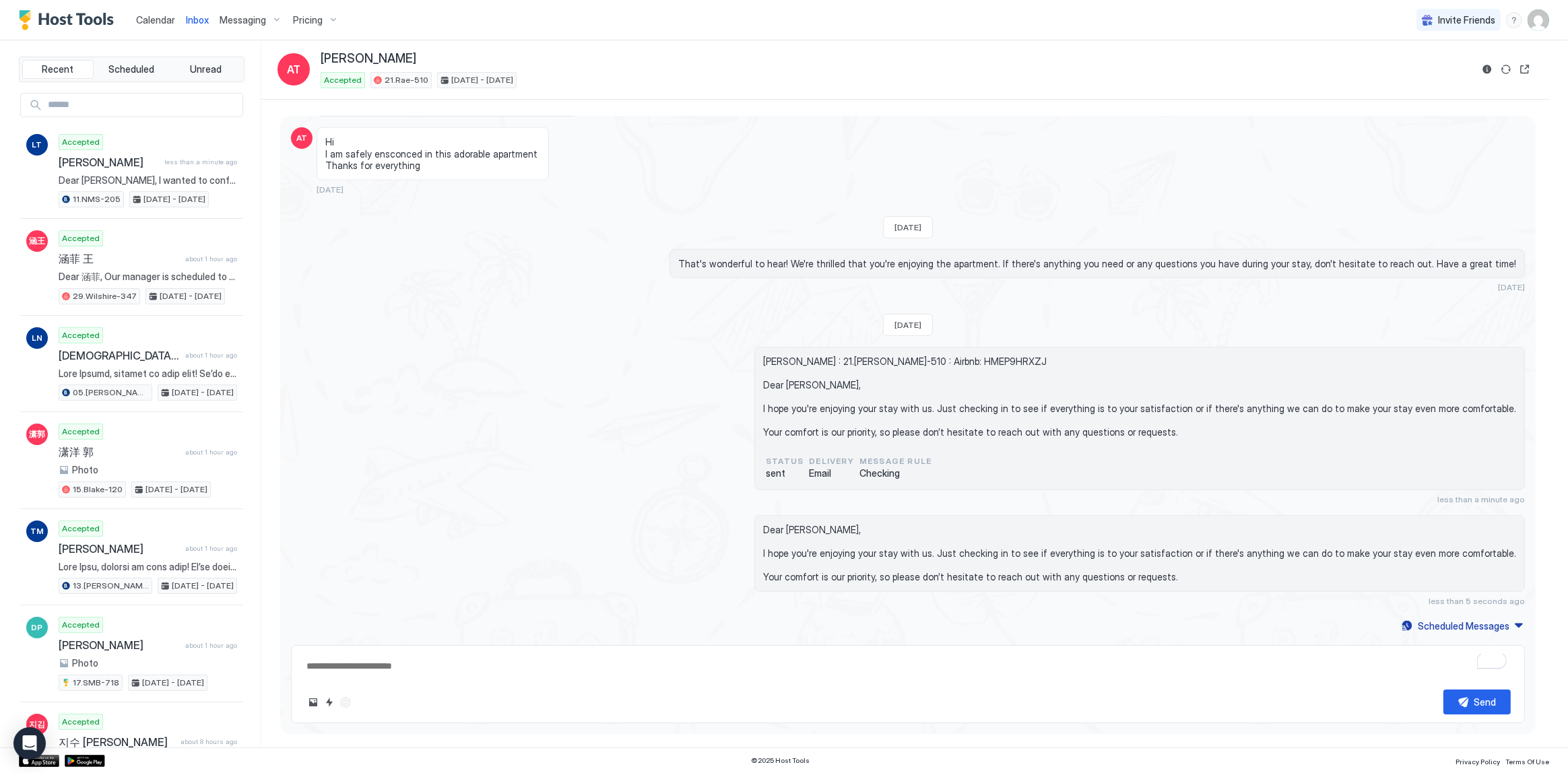
click at [698, 374] on div "[PERSON_NAME] : 21.[PERSON_NAME]-510 : Airbnb: HMEP9HRXZJ Dear [PERSON_NAME], I…" at bounding box center [908, 426] width 1234 height 158
click at [695, 374] on div "[PERSON_NAME] : 21.[PERSON_NAME]-510 : Airbnb: HMEP9HRXZJ Dear [PERSON_NAME], I…" at bounding box center [908, 426] width 1234 height 158
click at [165, 19] on span "Calendar" at bounding box center [155, 19] width 39 height 11
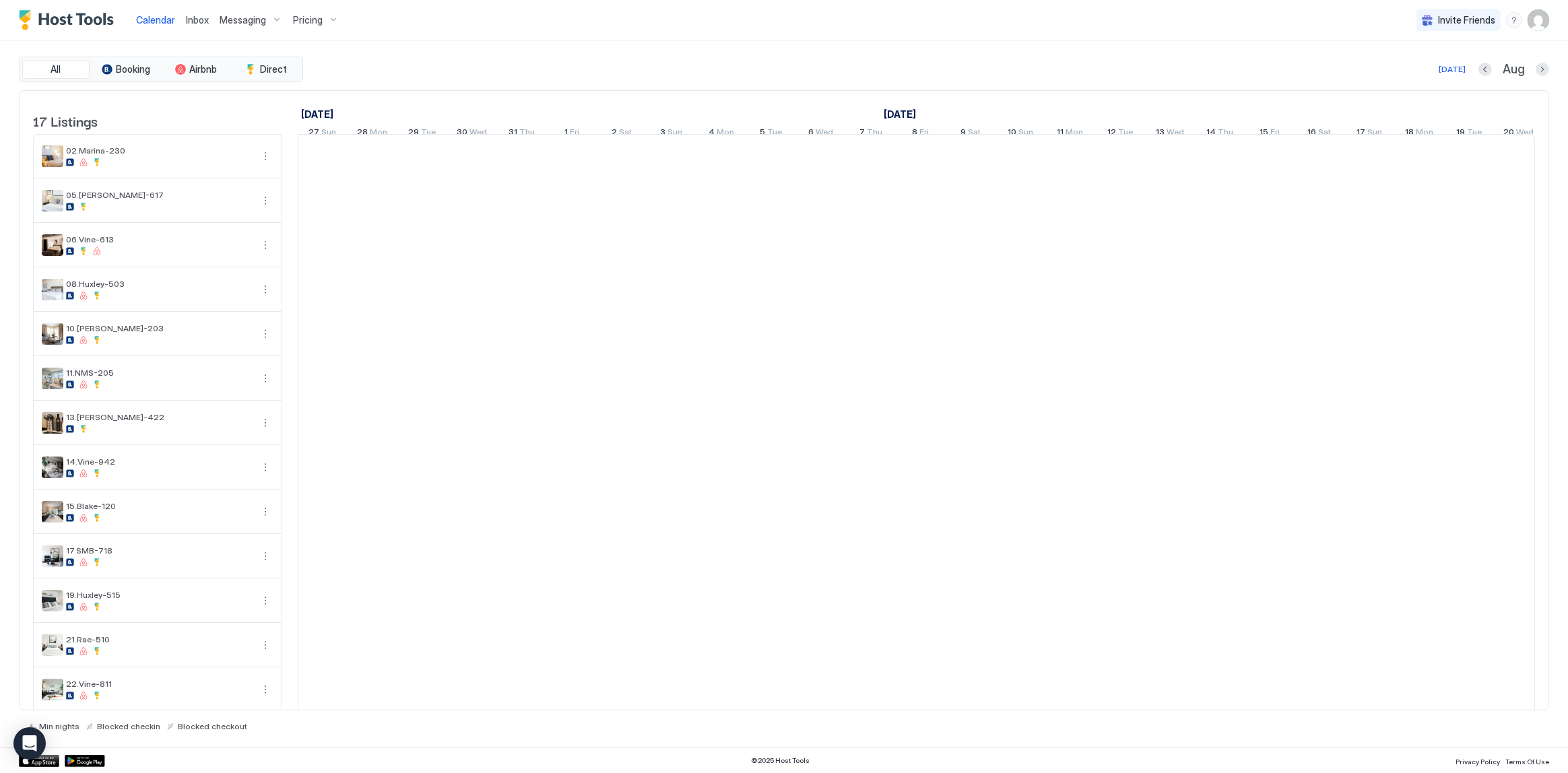
click at [165, 19] on span "Calendar" at bounding box center [155, 19] width 39 height 11
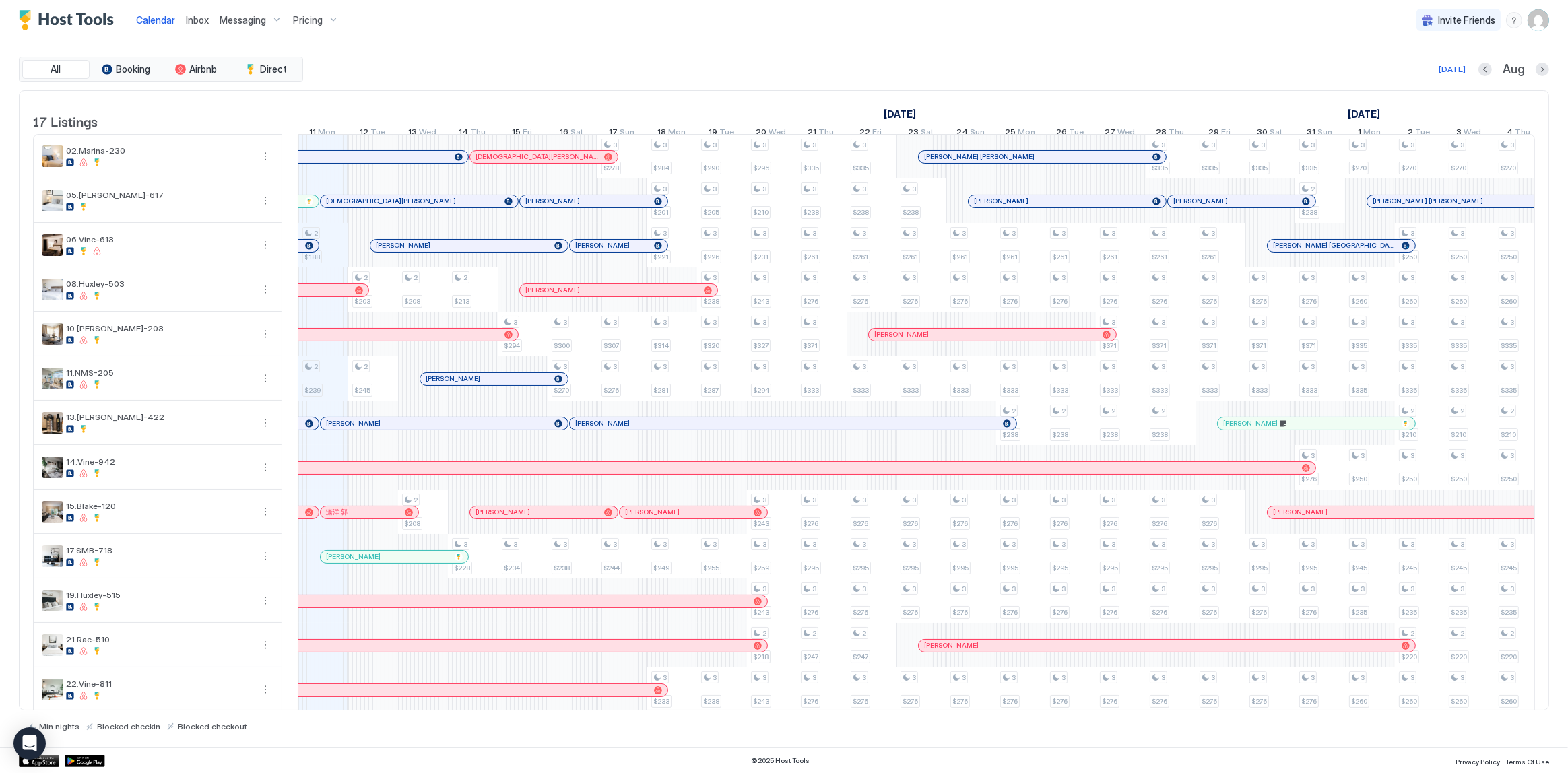
click at [356, 339] on div "[PERSON_NAME]" at bounding box center [312, 333] width 372 height 8
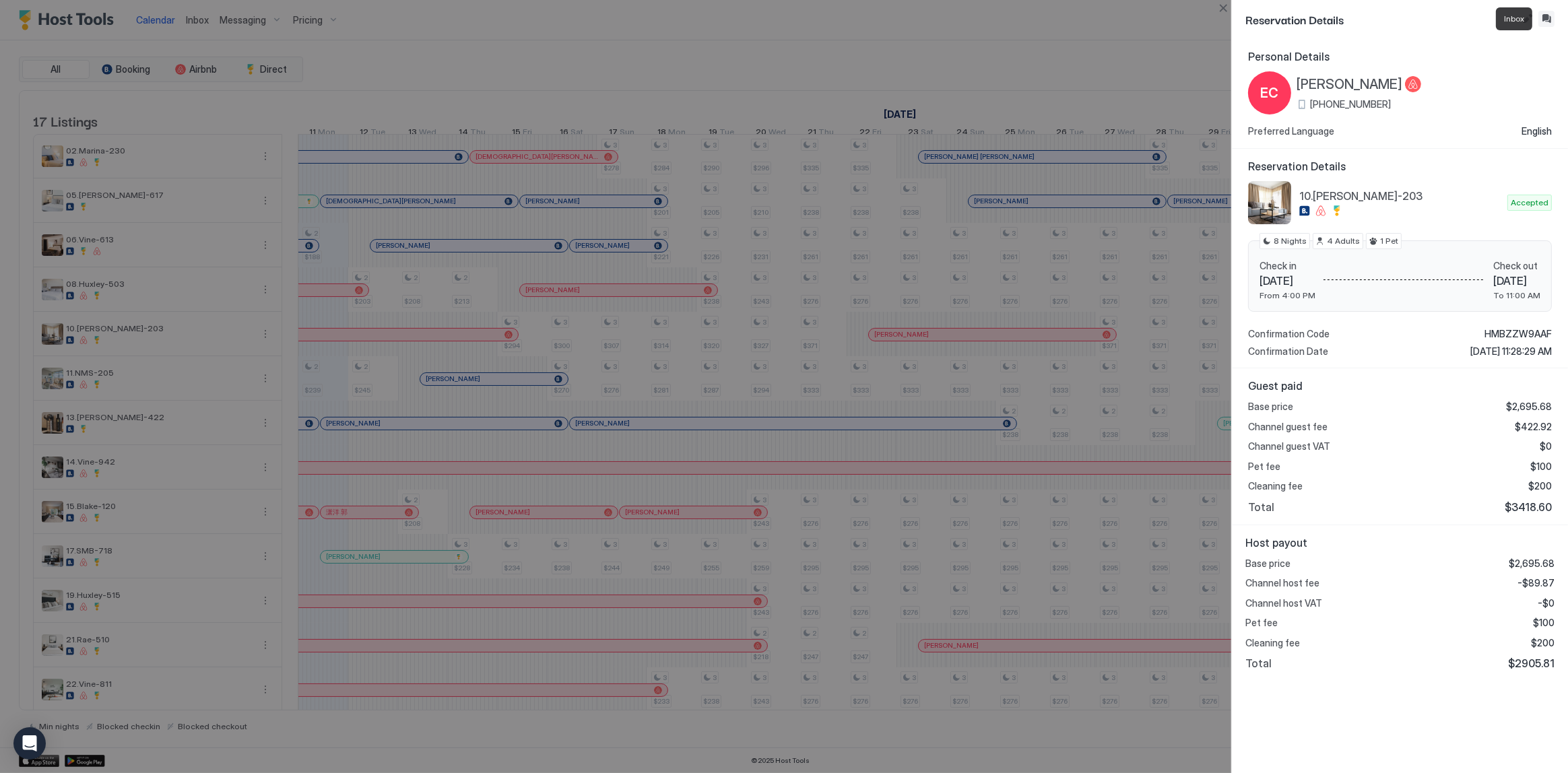
click at [1539, 15] on button "Inbox" at bounding box center [1547, 19] width 17 height 17
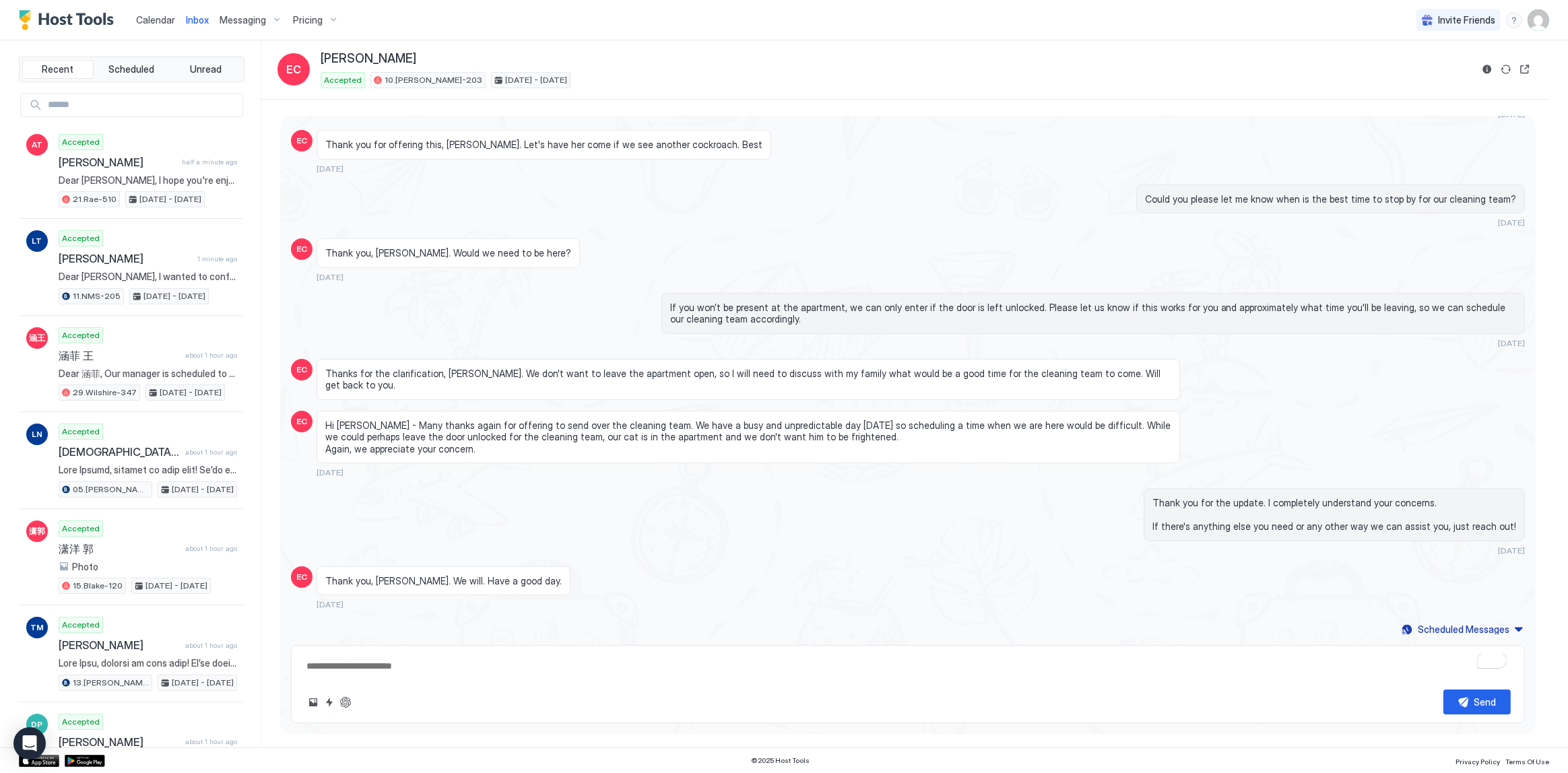
click at [552, 674] on textarea "To enrich screen reader interactions, please activate Accessibility in Grammarl…" at bounding box center [908, 666] width 1206 height 25
paste textarea "**********"
type textarea "*"
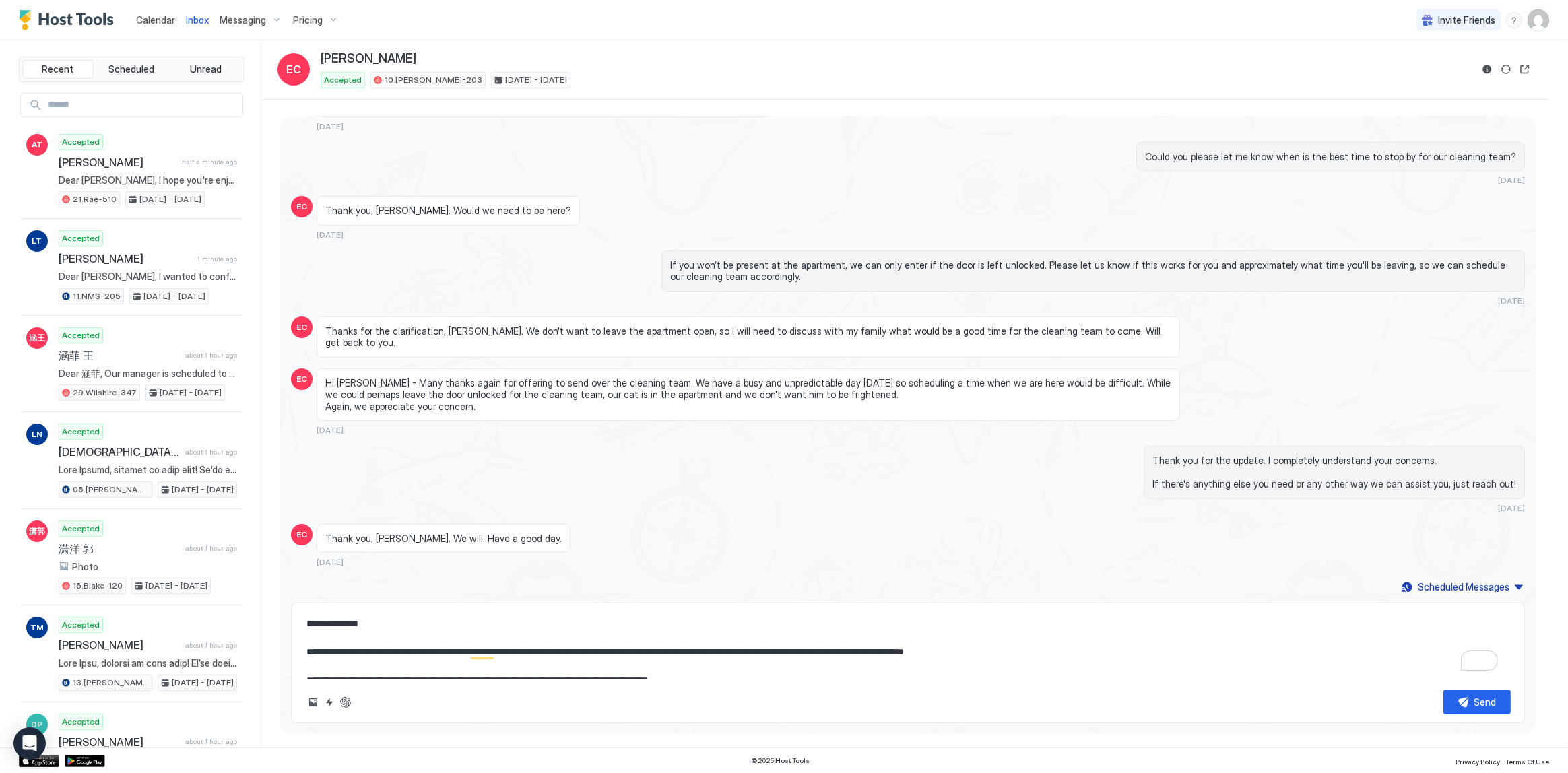
type textarea "**********"
click at [584, 378] on span "Hi [PERSON_NAME] - Many thanks again for offering to send over the cleaning tea…" at bounding box center [748, 395] width 846 height 36
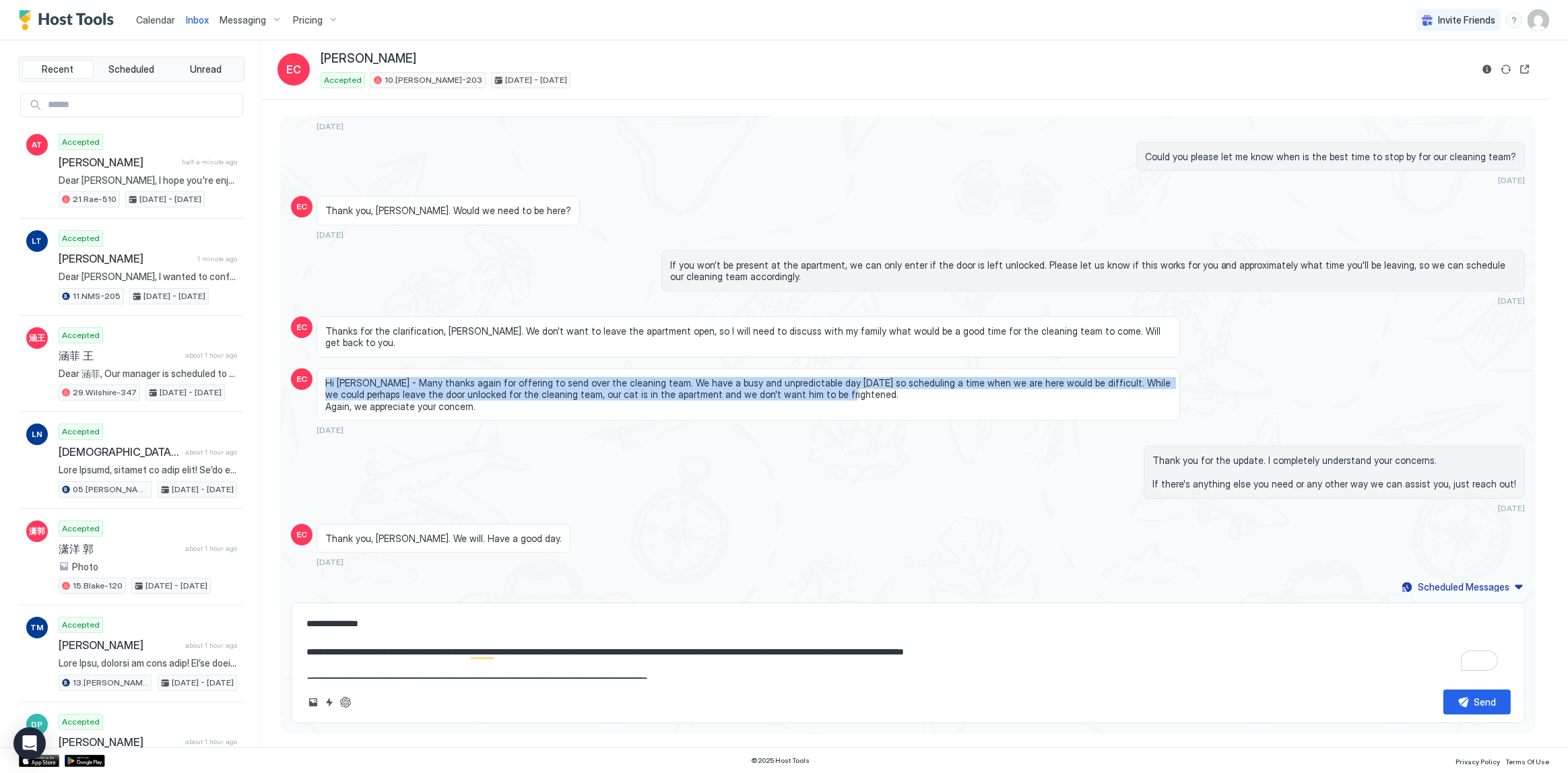
click at [584, 378] on span "Hi [PERSON_NAME] - Many thanks again for offering to send over the cleaning tea…" at bounding box center [748, 395] width 846 height 36
click at [668, 393] on span "Hi [PERSON_NAME] - Many thanks again for offering to send over the cleaning tea…" at bounding box center [748, 395] width 846 height 36
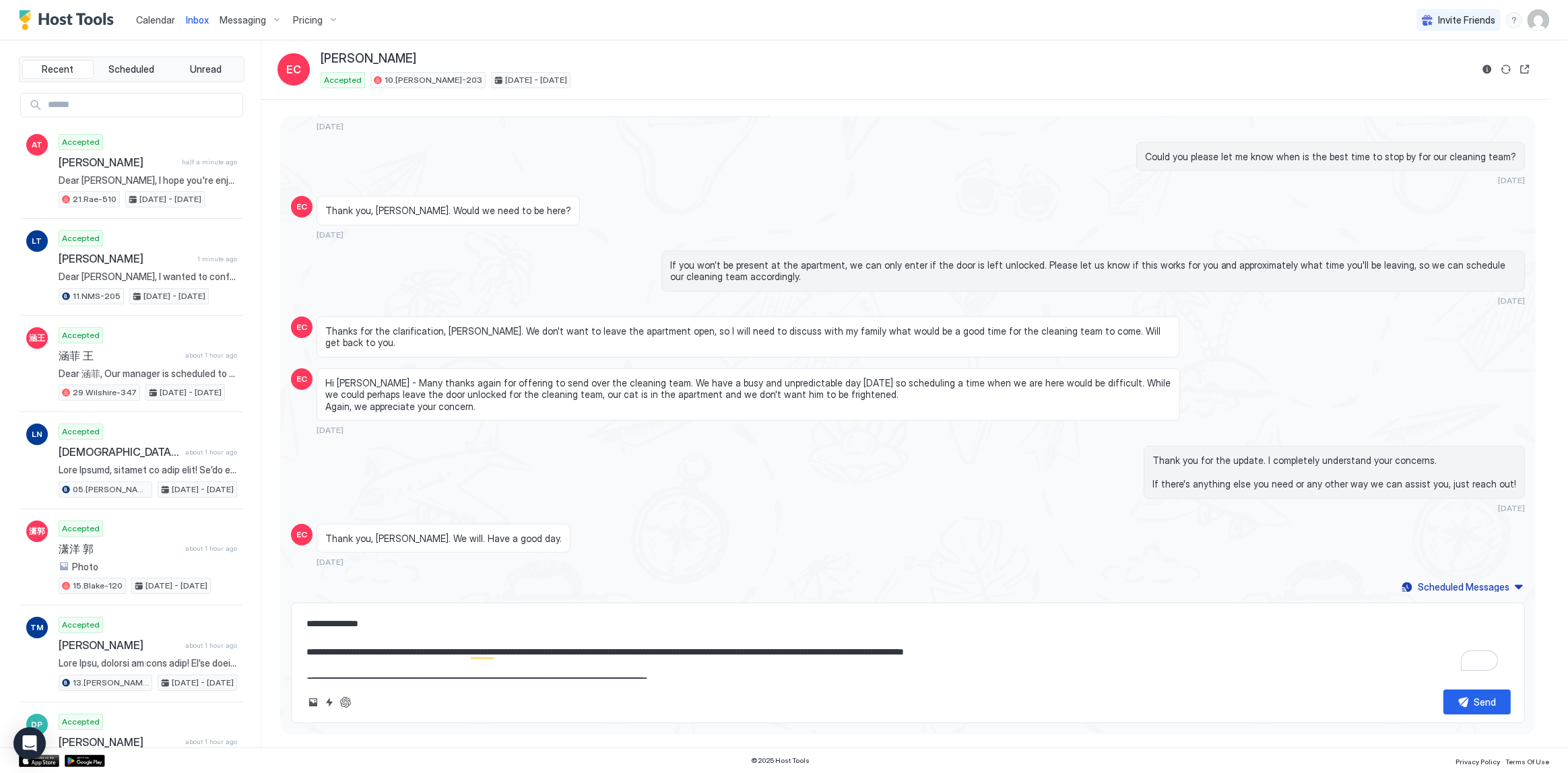
drag, startPoint x: 757, startPoint y: 432, endPoint x: 746, endPoint y: 425, distance: 13.0
click at [694, 649] on textarea "**********" at bounding box center [908, 645] width 1206 height 67
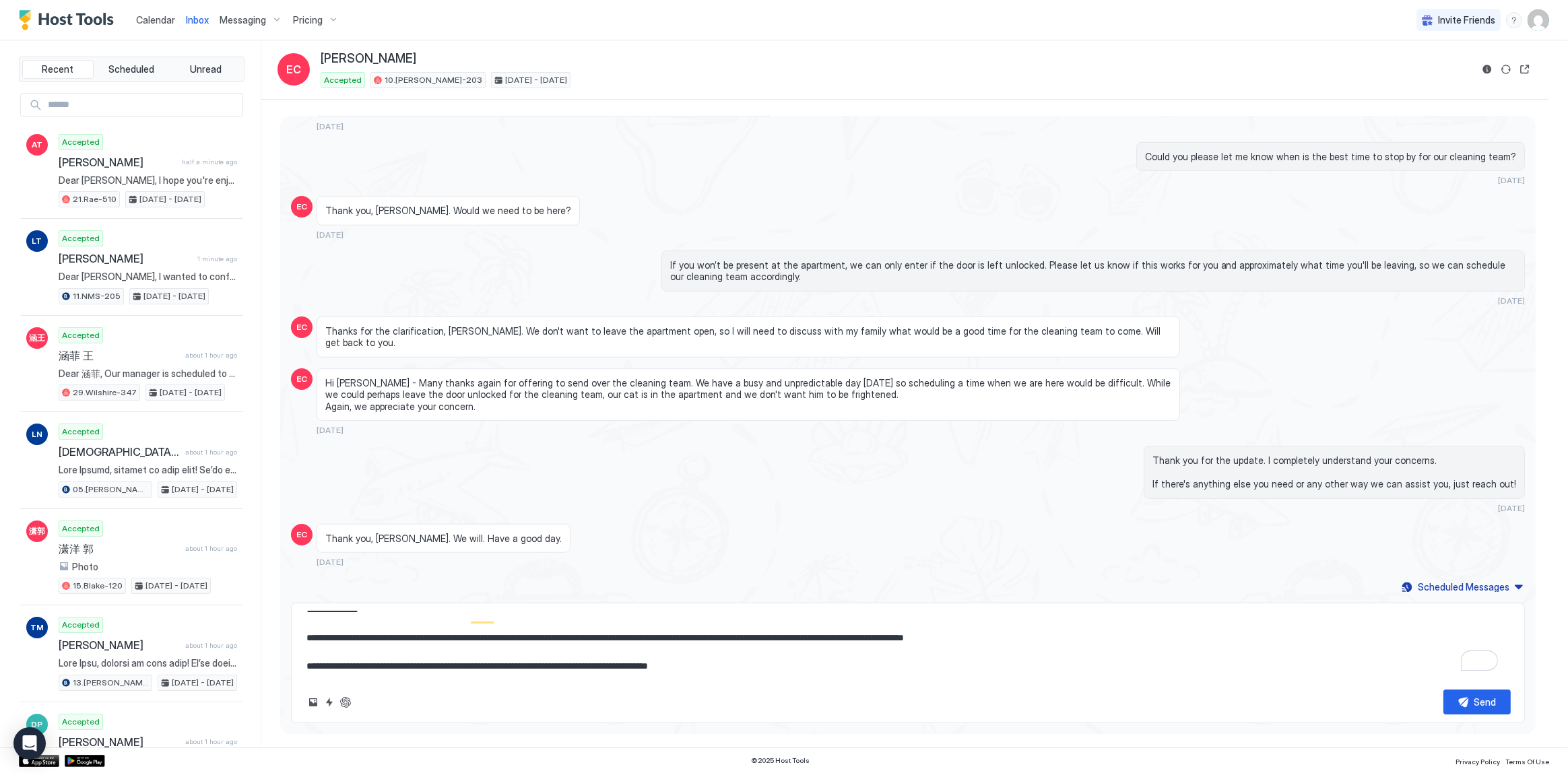
type textarea "*"
type textarea "**********"
type textarea "*"
type textarea "**********"
click at [1473, 701] on button "Send" at bounding box center [1477, 702] width 67 height 25
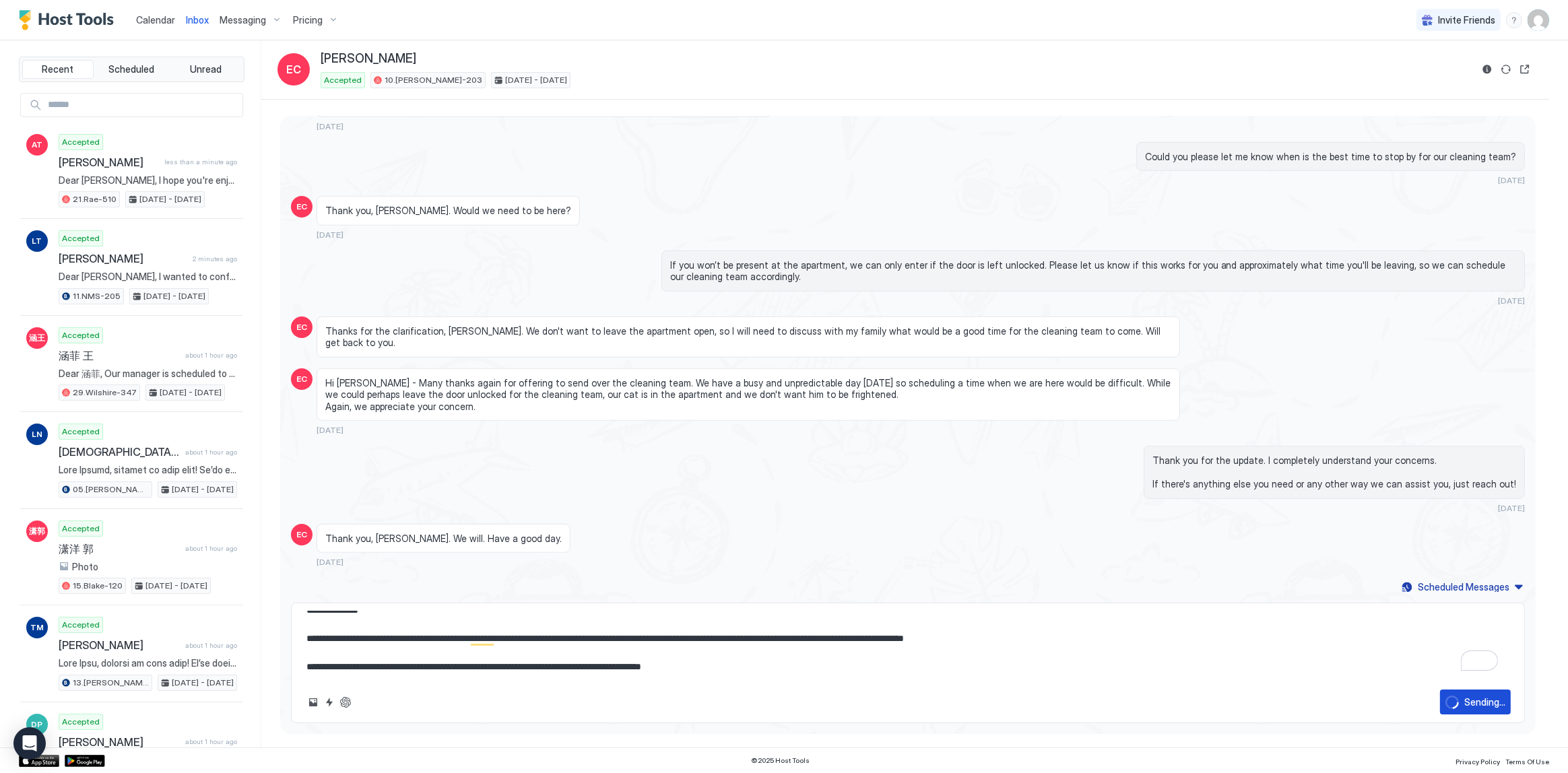
type textarea "*"
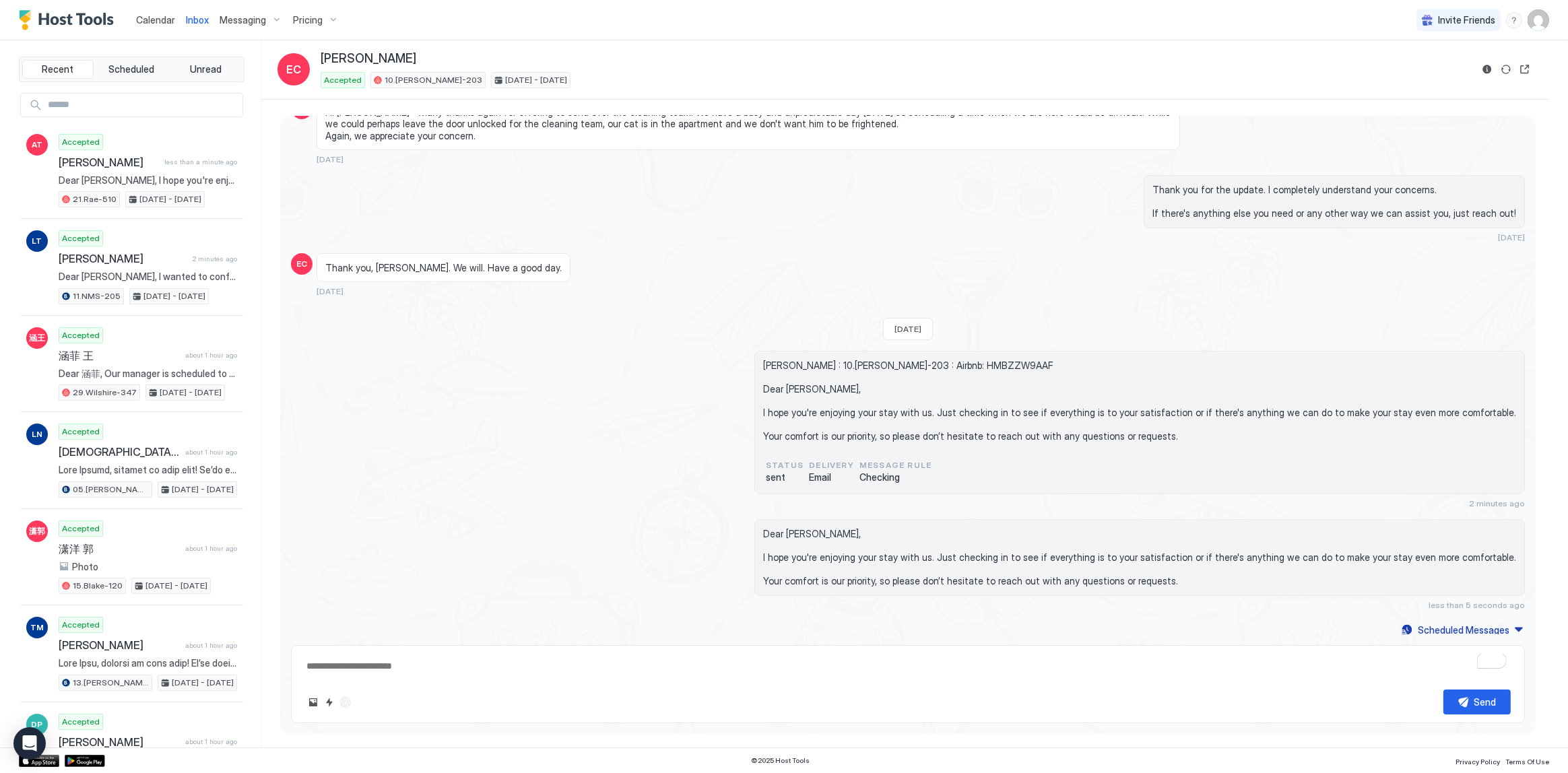
click at [754, 270] on div "Thank you, [PERSON_NAME]. We will. Have a good day. [DATE]" at bounding box center [748, 274] width 863 height 43
click at [135, 24] on div "Calendar" at bounding box center [156, 19] width 50 height 25
click at [136, 21] on span "Calendar" at bounding box center [155, 19] width 39 height 11
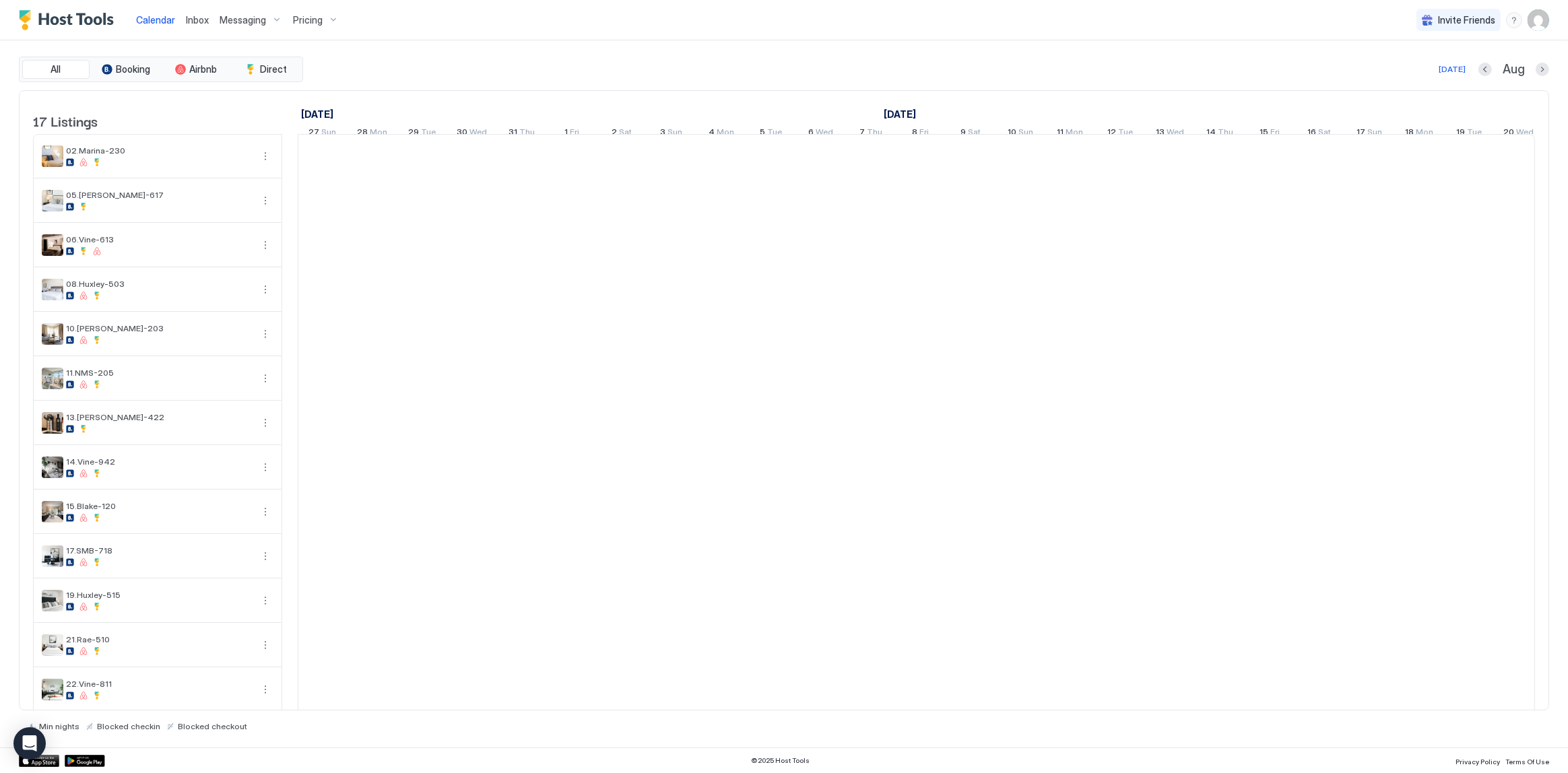
click at [136, 21] on span "Calendar" at bounding box center [155, 19] width 39 height 11
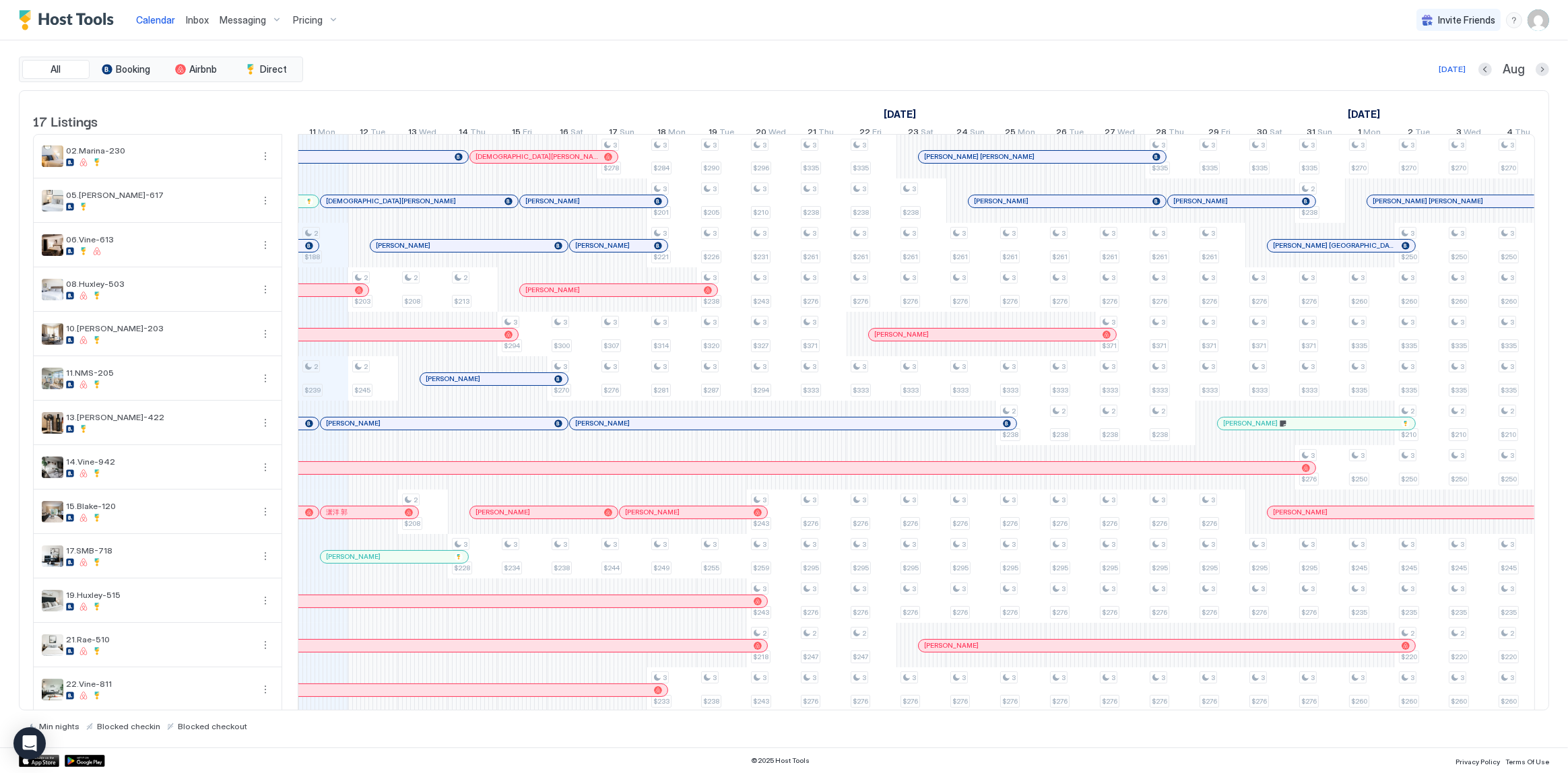
click at [452, 57] on div "All Booking Airbnb Direct [DATE] Aug" at bounding box center [783, 69] width 1530 height 26
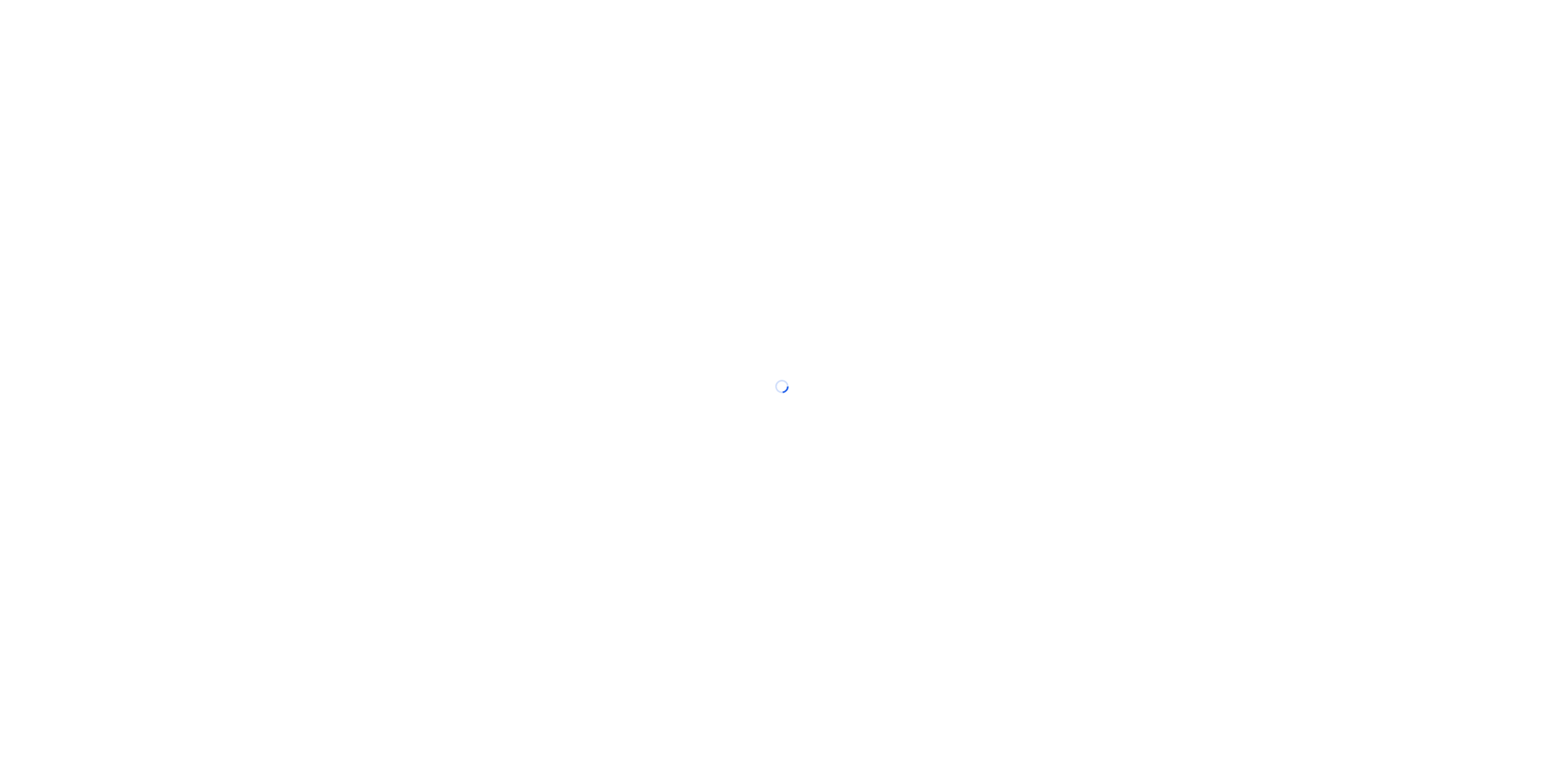
click at [1138, 113] on div at bounding box center [784, 386] width 1568 height 773
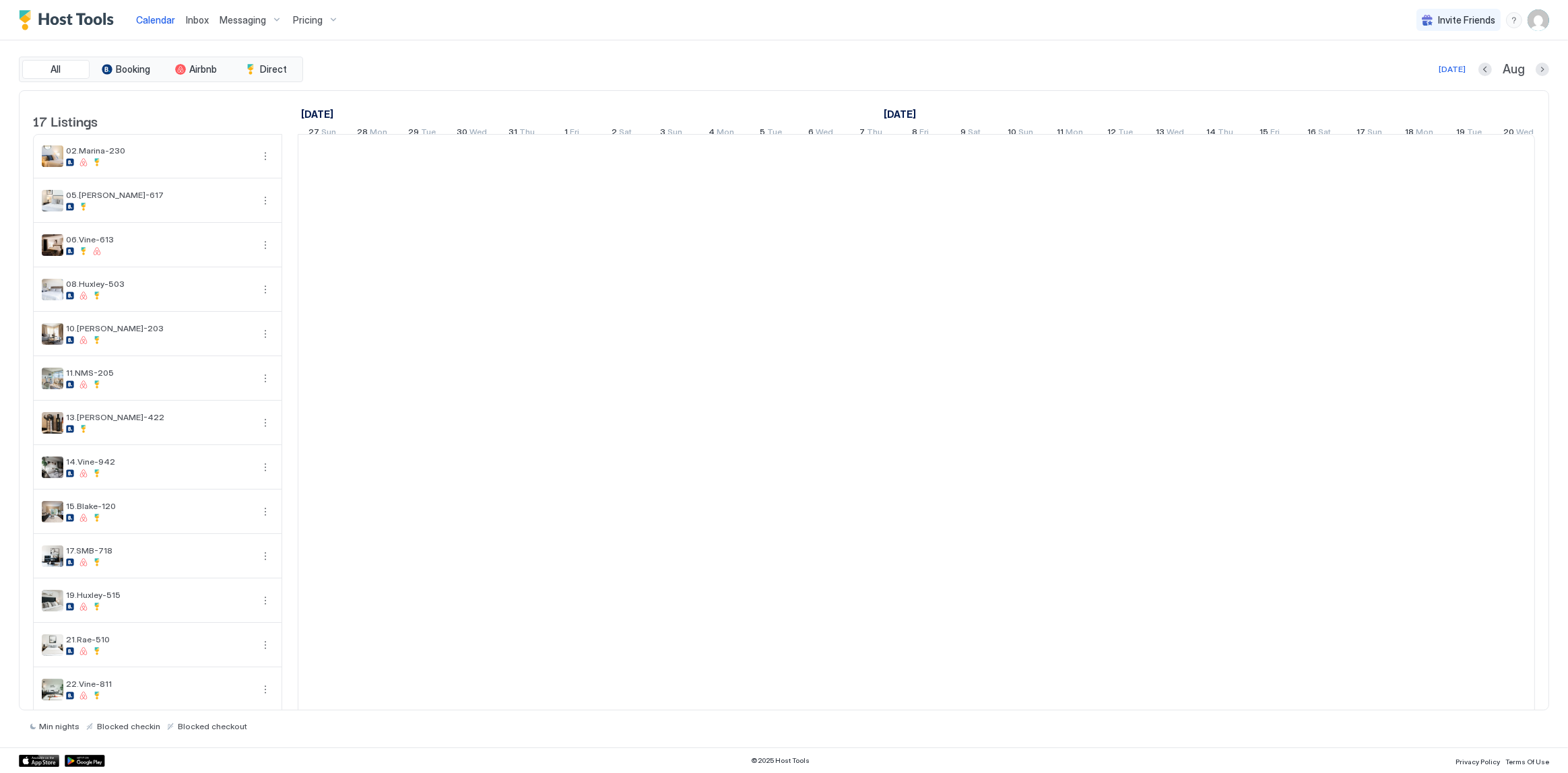
scroll to position [0, 748]
drag, startPoint x: 882, startPoint y: 60, endPoint x: 877, endPoint y: 119, distance: 59.2
click at [882, 60] on div "All Booking Airbnb Direct [DATE] Aug" at bounding box center [783, 69] width 1530 height 26
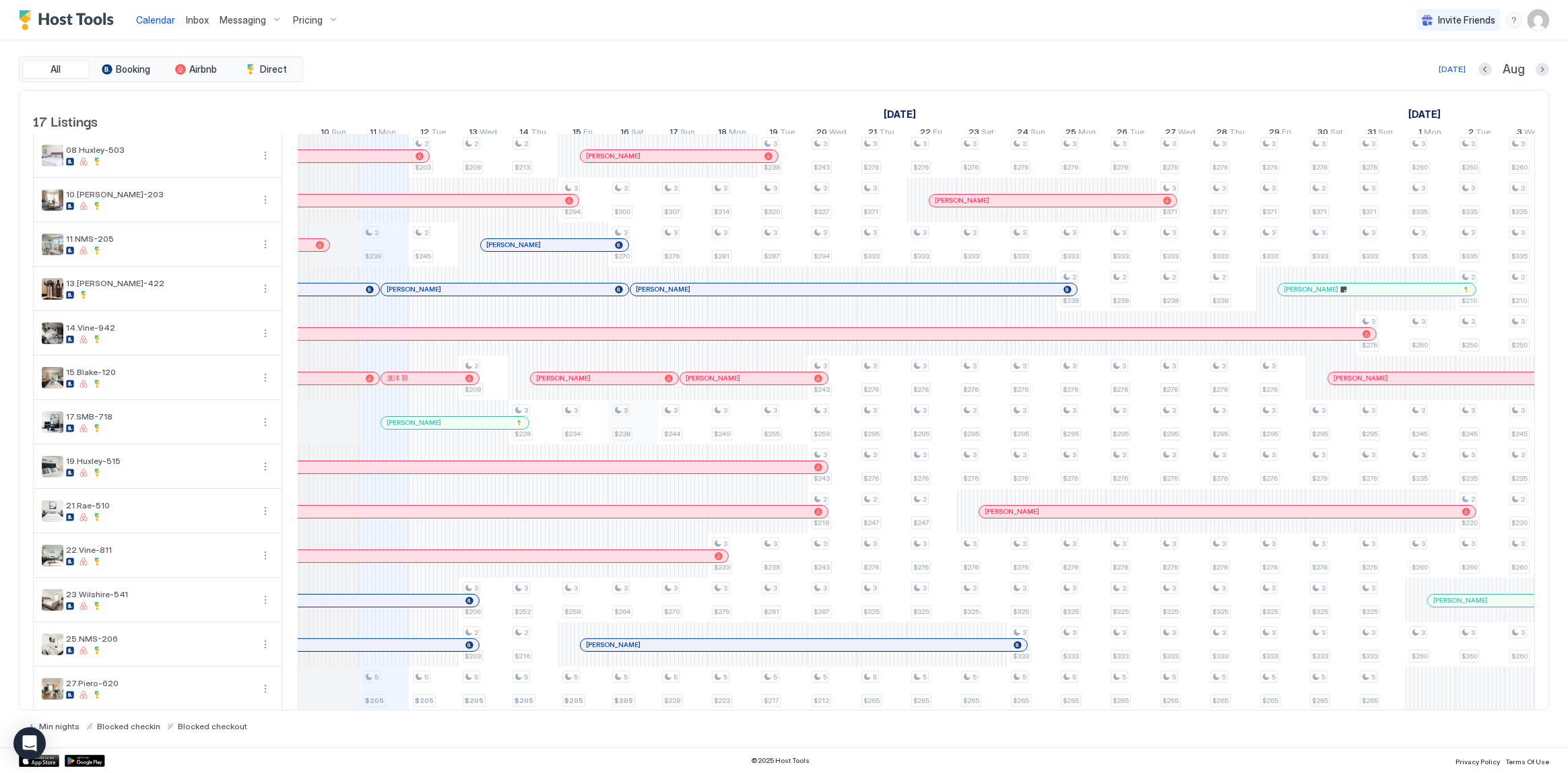
scroll to position [0, 0]
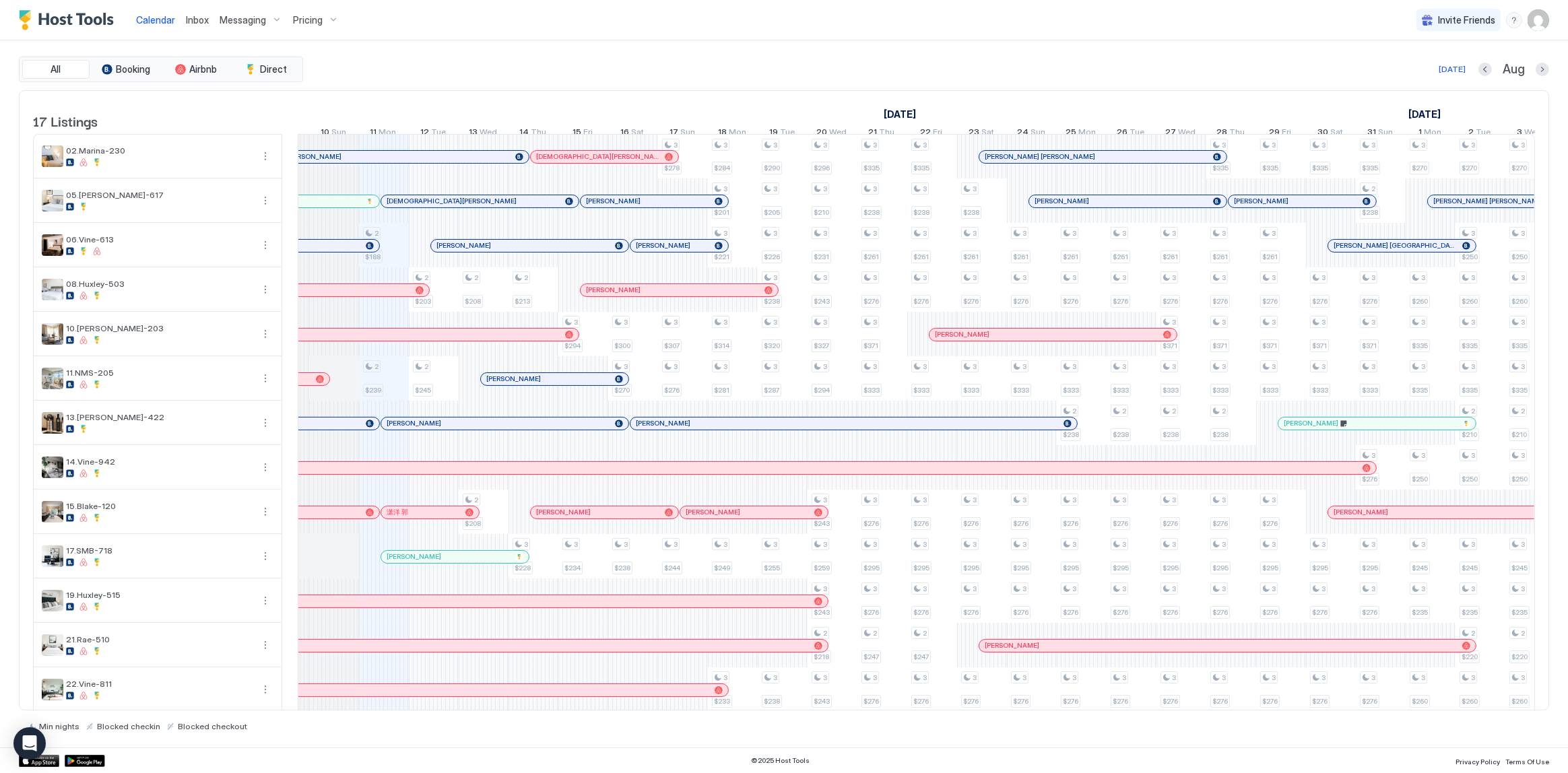
click at [653, 69] on div "Today Aug" at bounding box center [927, 69] width 1244 height 17
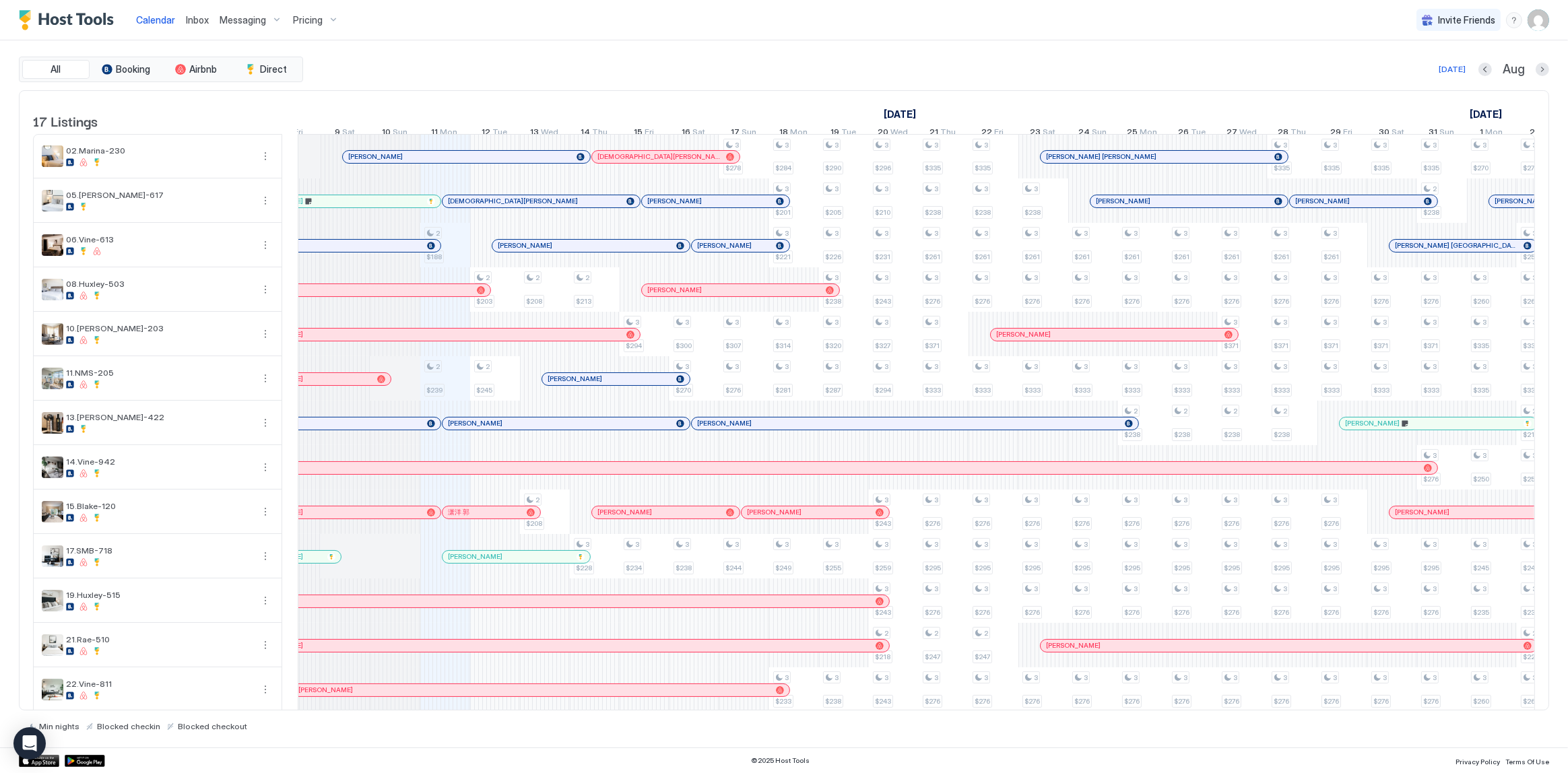
click at [624, 49] on div "All Booking Airbnb Direct Today Aug 17 Listings July 2025 August 2025 September…" at bounding box center [783, 394] width 1530 height 707
click at [656, 47] on div "All Booking Airbnb Direct Today Aug 17 Listings July 2025 August 2025 September…" at bounding box center [783, 394] width 1530 height 707
